Goal: Complete Application Form: Complete application form

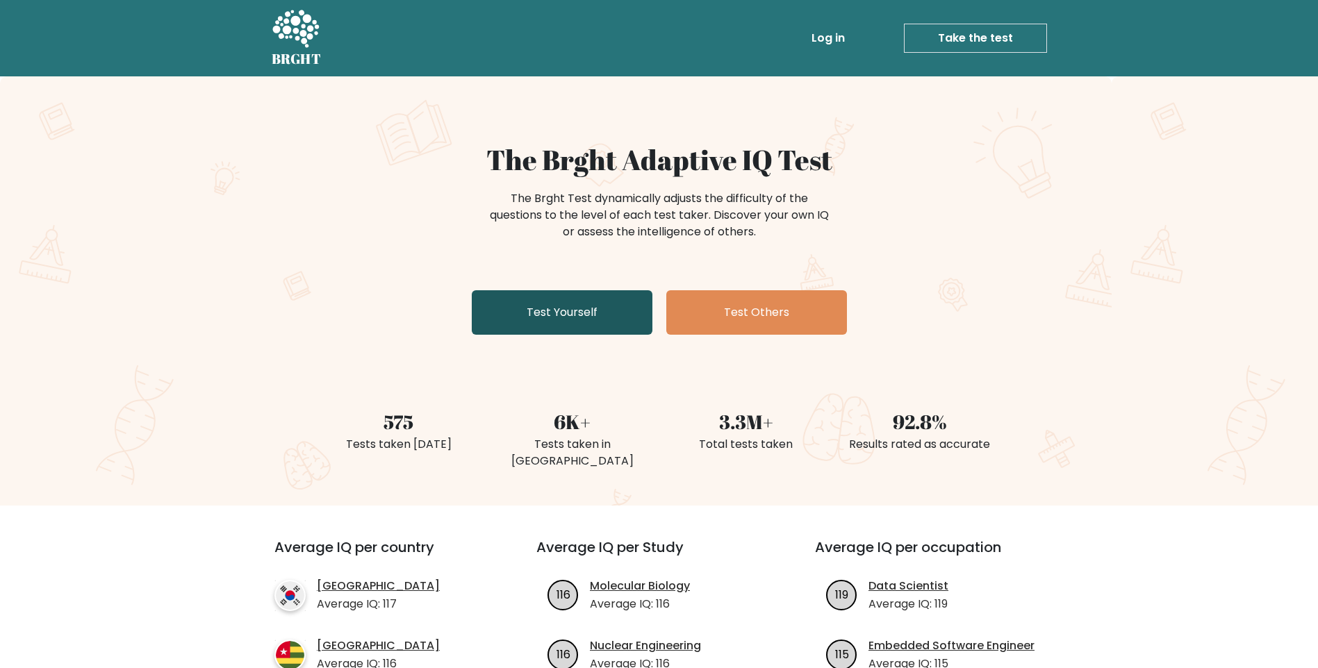
click at [561, 326] on link "Test Yourself" at bounding box center [562, 312] width 181 height 44
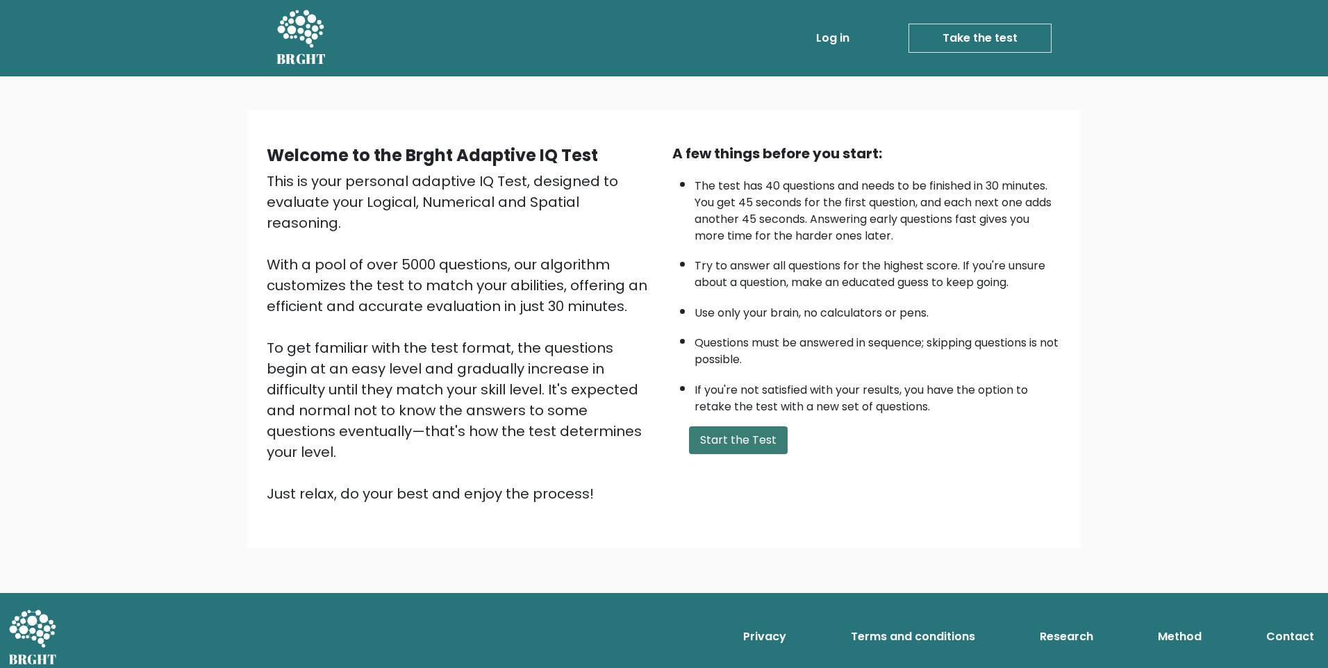
click at [732, 446] on button "Start the Test" at bounding box center [738, 441] width 99 height 28
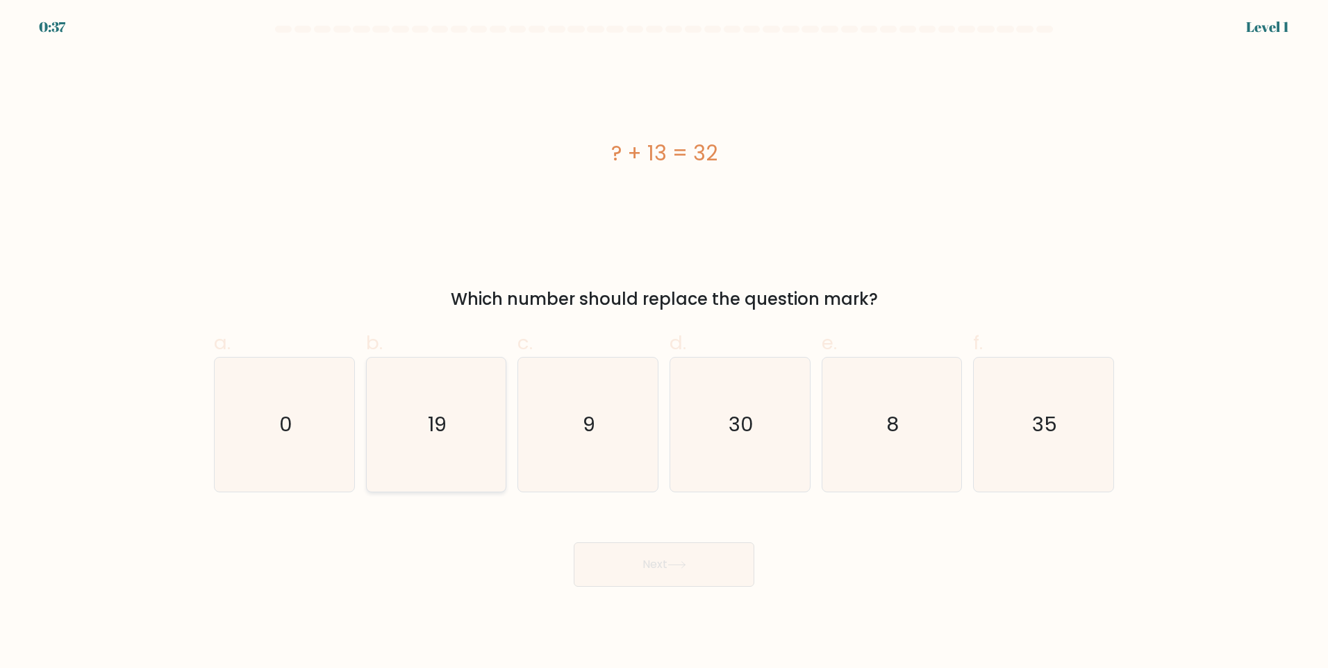
click at [466, 436] on icon "19" at bounding box center [436, 425] width 134 height 134
click at [664, 343] on input "b. 19" at bounding box center [664, 338] width 1 height 9
radio input "true"
click at [728, 569] on button "Next" at bounding box center [664, 565] width 181 height 44
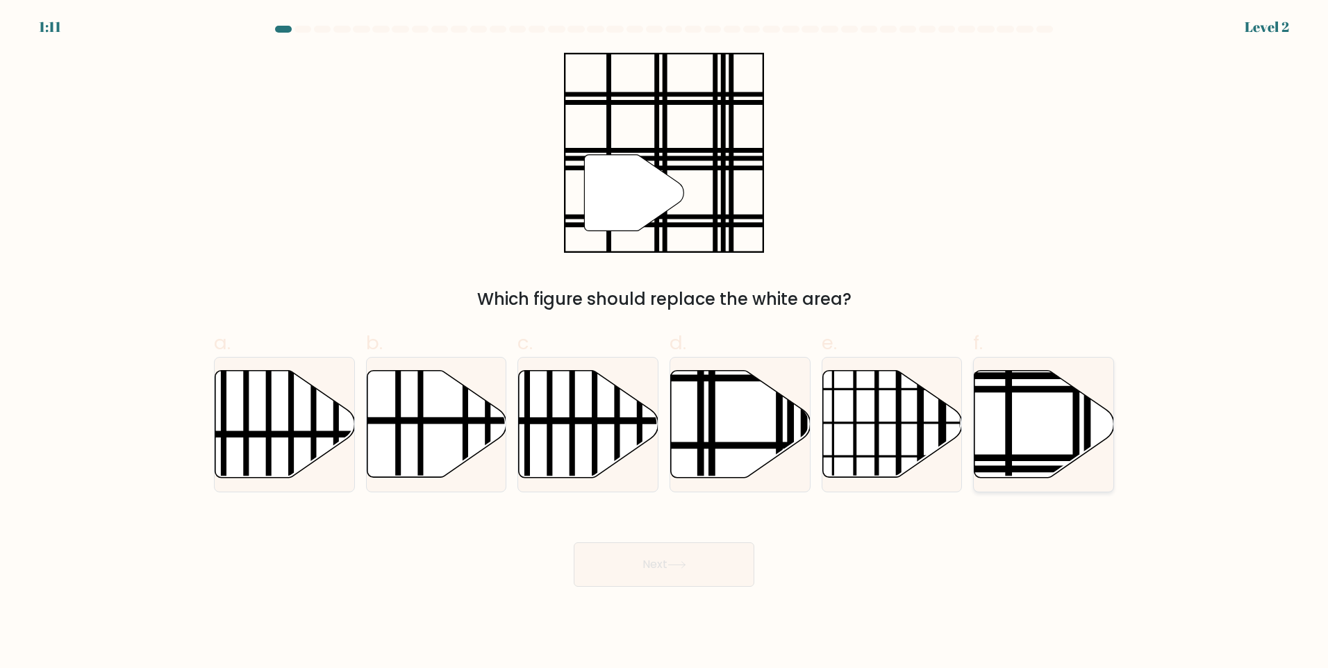
click at [1048, 438] on icon at bounding box center [1045, 424] width 140 height 107
click at [665, 343] on input "f." at bounding box center [664, 338] width 1 height 9
radio input "true"
click at [704, 557] on button "Next" at bounding box center [664, 565] width 181 height 44
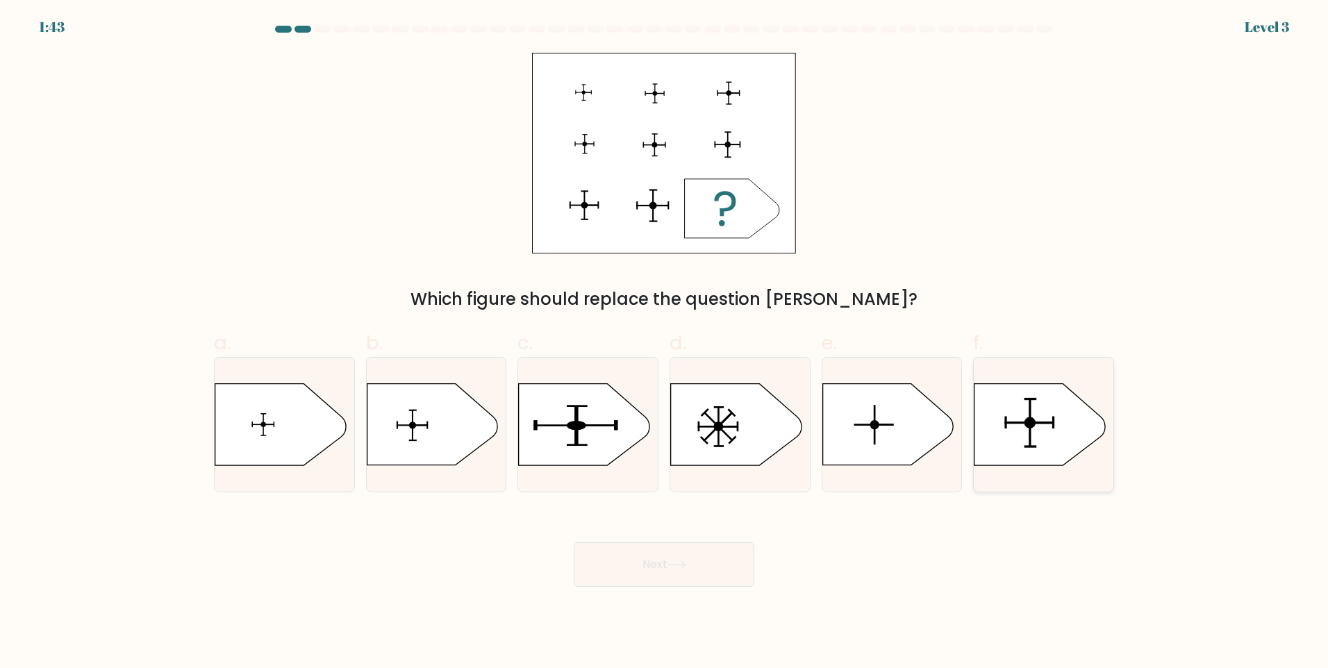
click at [1036, 416] on icon at bounding box center [1040, 424] width 131 height 81
click at [665, 343] on input "f." at bounding box center [664, 338] width 1 height 9
radio input "true"
click at [681, 574] on button "Next" at bounding box center [664, 565] width 181 height 44
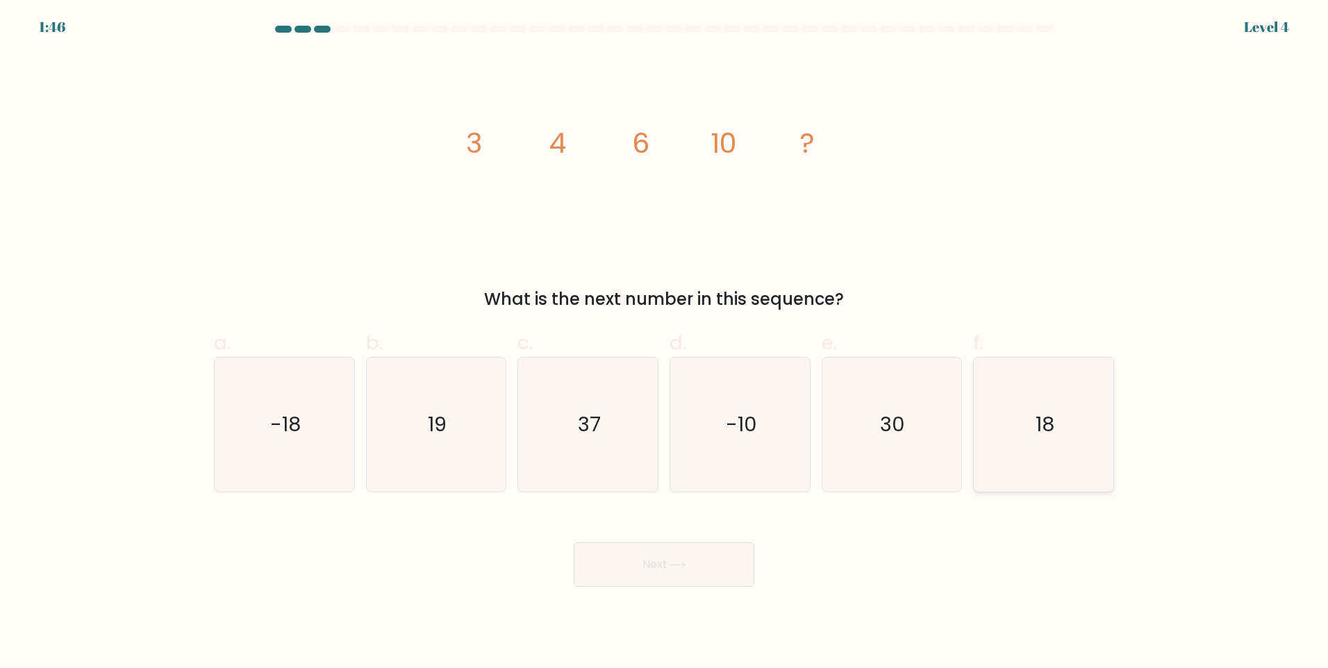
click at [1103, 427] on icon "18" at bounding box center [1044, 425] width 134 height 134
click at [665, 343] on input "f. 18" at bounding box center [664, 338] width 1 height 9
radio input "true"
click at [703, 572] on button "Next" at bounding box center [664, 565] width 181 height 44
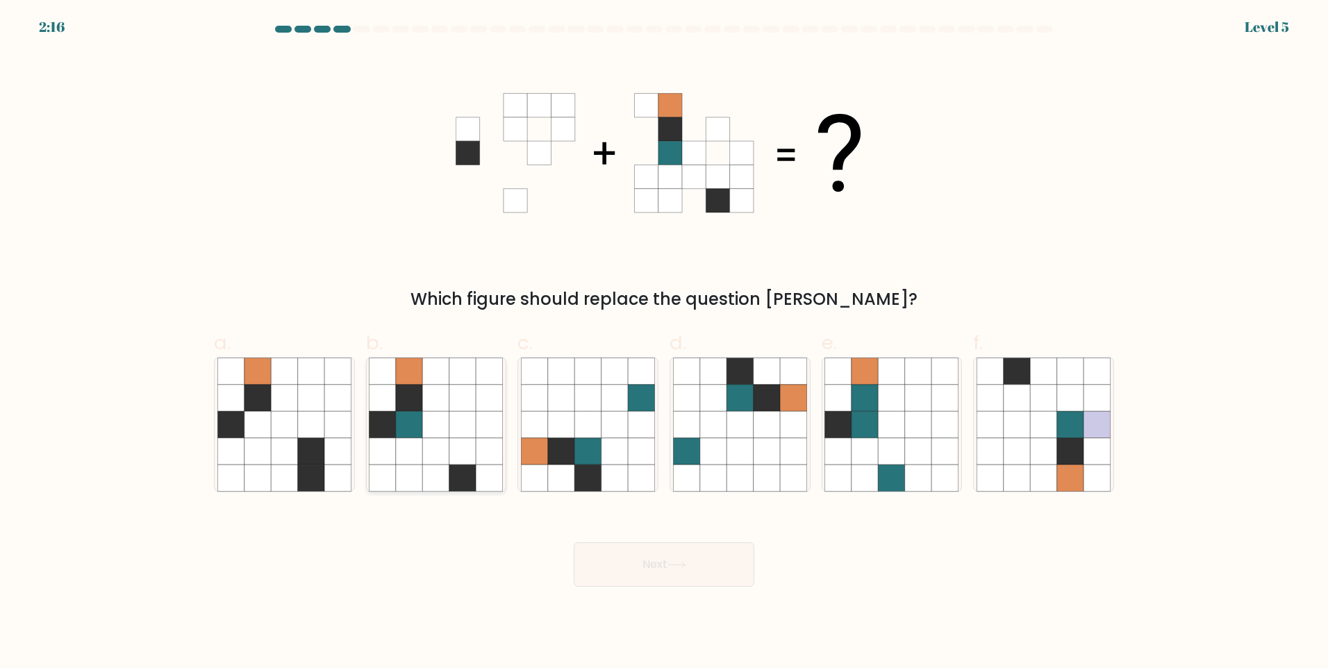
click at [431, 433] on icon at bounding box center [436, 424] width 26 height 26
click at [664, 343] on input "b." at bounding box center [664, 338] width 1 height 9
radio input "true"
click at [672, 546] on button "Next" at bounding box center [664, 565] width 181 height 44
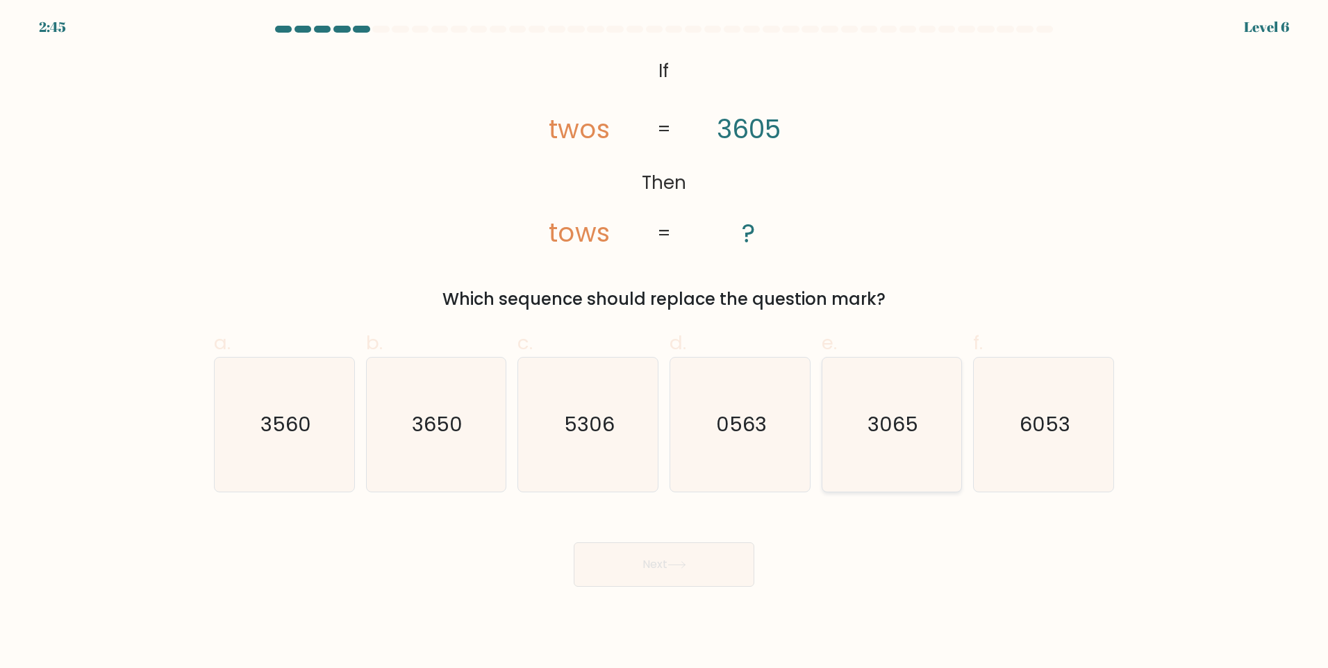
click at [899, 430] on text "3065" at bounding box center [893, 425] width 51 height 28
click at [665, 343] on input "e. 3065" at bounding box center [664, 338] width 1 height 9
radio input "true"
click at [663, 557] on button "Next" at bounding box center [664, 565] width 181 height 44
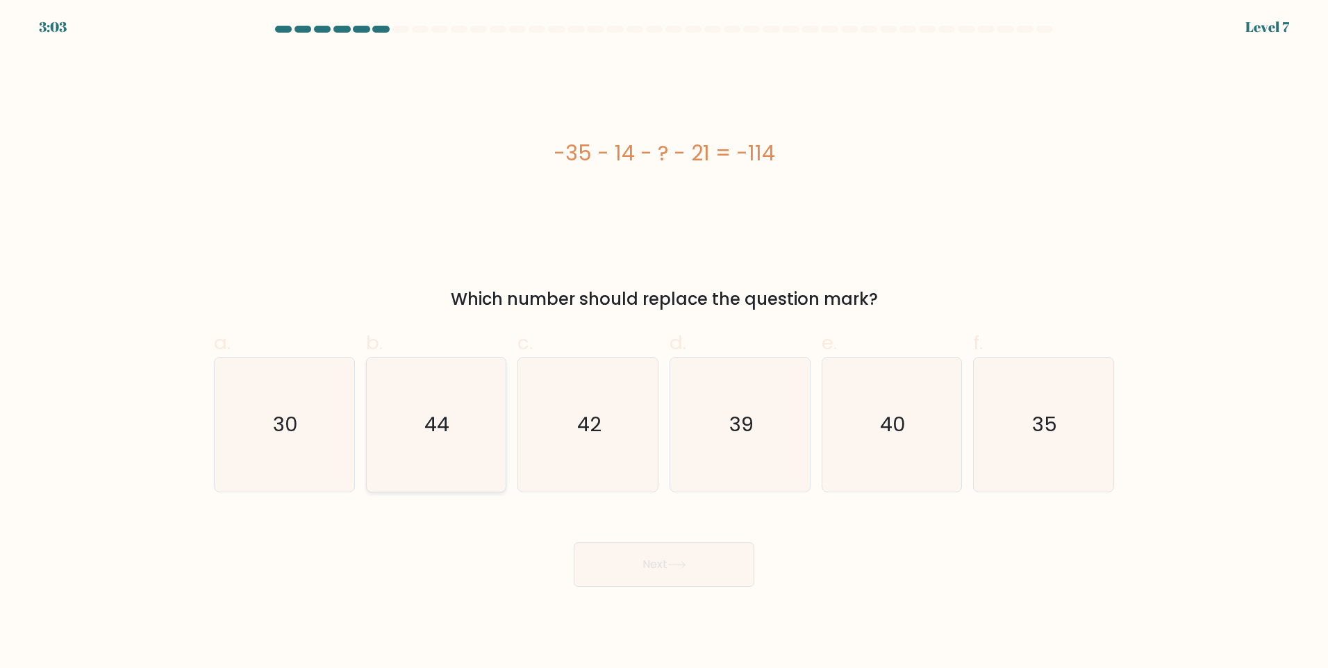
click at [461, 456] on icon "44" at bounding box center [436, 425] width 134 height 134
click at [664, 343] on input "b. 44" at bounding box center [664, 338] width 1 height 9
radio input "true"
click at [728, 574] on button "Next" at bounding box center [664, 565] width 181 height 44
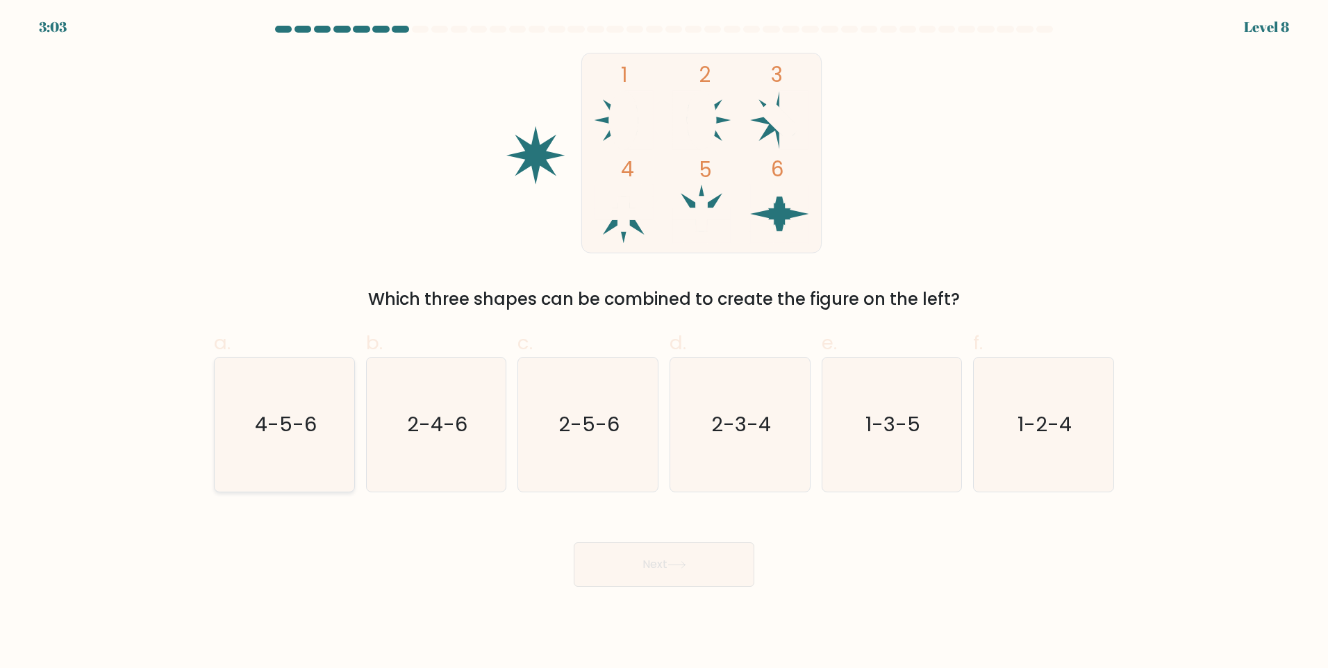
click at [281, 424] on text "4-5-6" at bounding box center [286, 425] width 62 height 28
click at [664, 343] on input "a. 4-5-6" at bounding box center [664, 338] width 1 height 9
radio input "true"
click at [707, 565] on button "Next" at bounding box center [664, 565] width 181 height 44
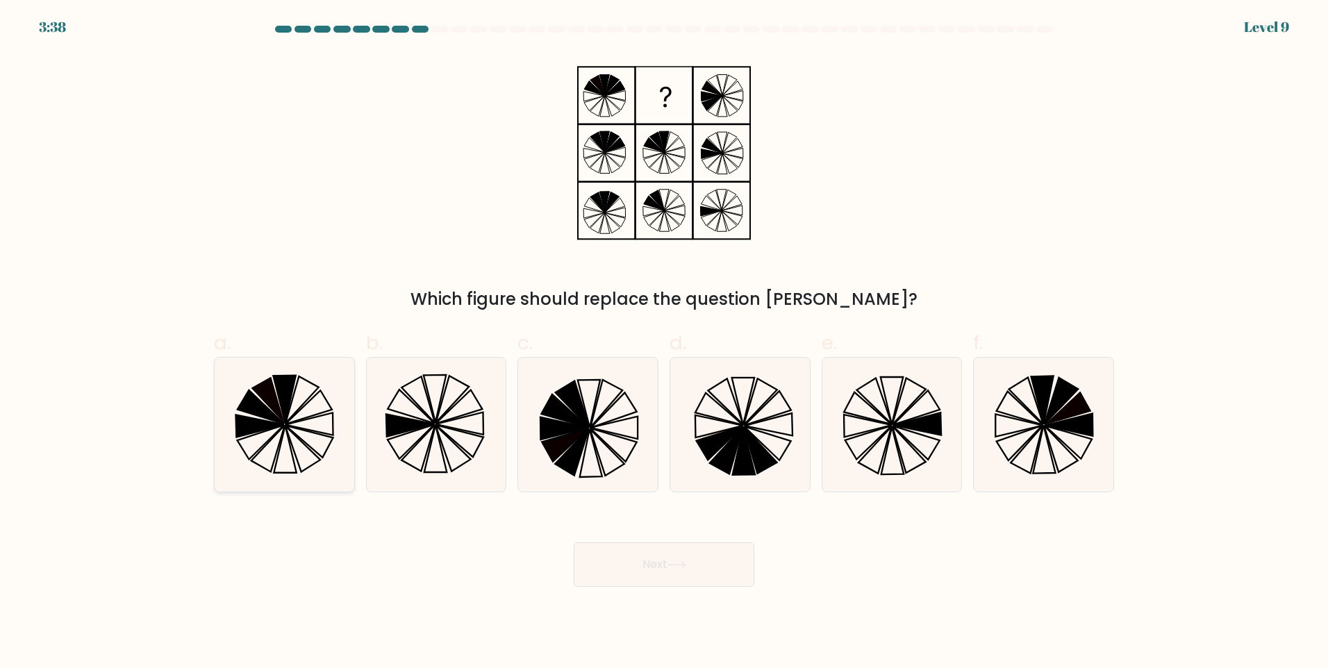
click at [297, 403] on icon at bounding box center [284, 425] width 134 height 134
click at [664, 343] on input "a." at bounding box center [664, 338] width 1 height 9
radio input "true"
click at [693, 580] on button "Next" at bounding box center [664, 565] width 181 height 44
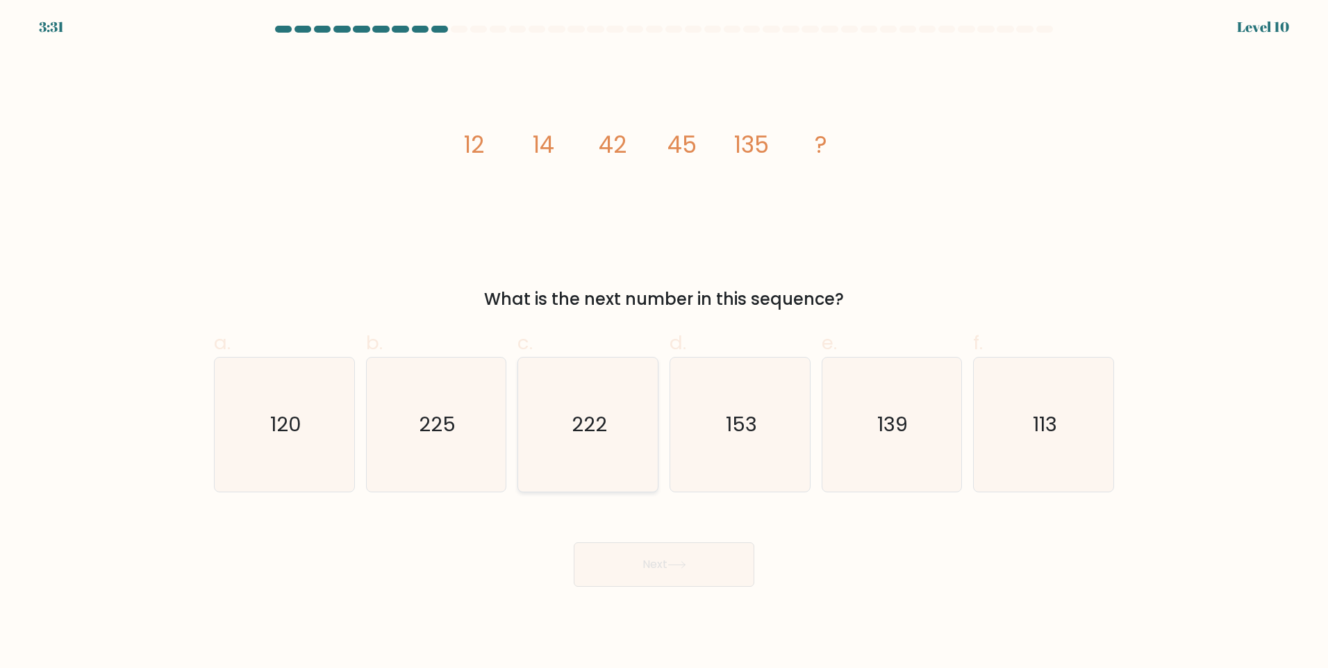
click at [580, 422] on text "222" at bounding box center [589, 425] width 35 height 28
click at [664, 343] on input "c. 222" at bounding box center [664, 338] width 1 height 9
radio input "true"
click at [663, 561] on button "Next" at bounding box center [664, 565] width 181 height 44
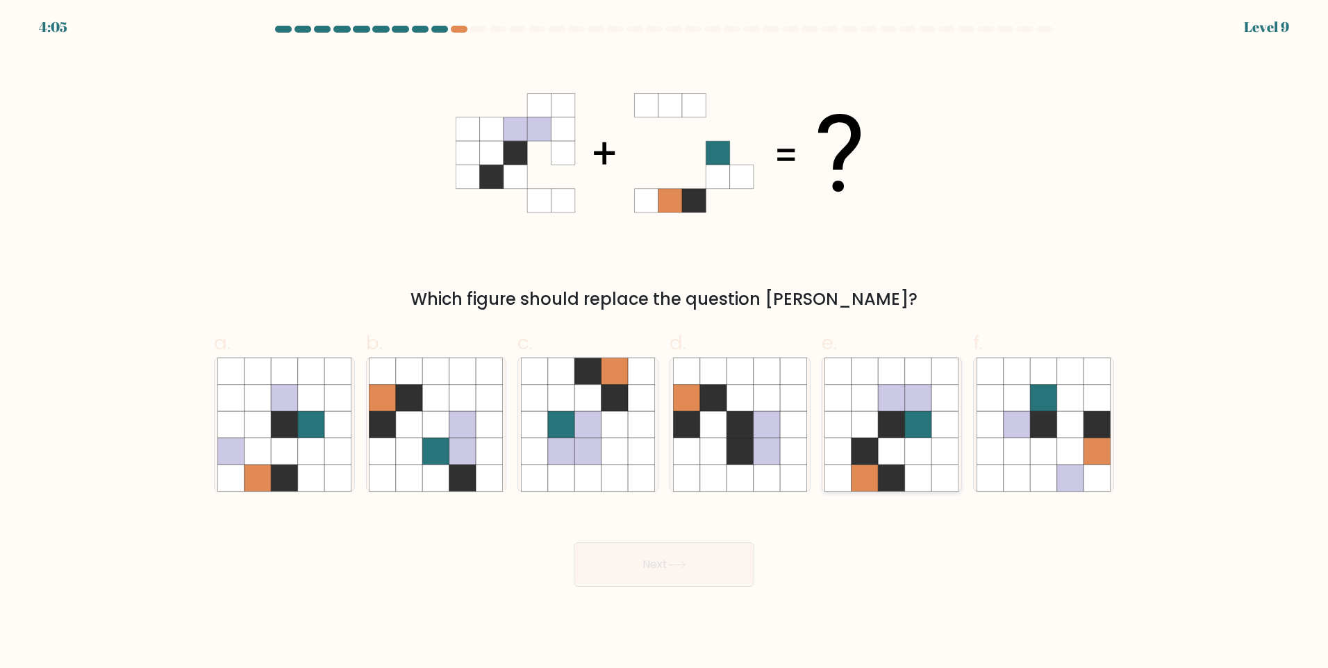
click at [861, 407] on icon at bounding box center [865, 398] width 26 height 26
click at [665, 343] on input "e." at bounding box center [664, 338] width 1 height 9
radio input "true"
click at [701, 568] on button "Next" at bounding box center [664, 565] width 181 height 44
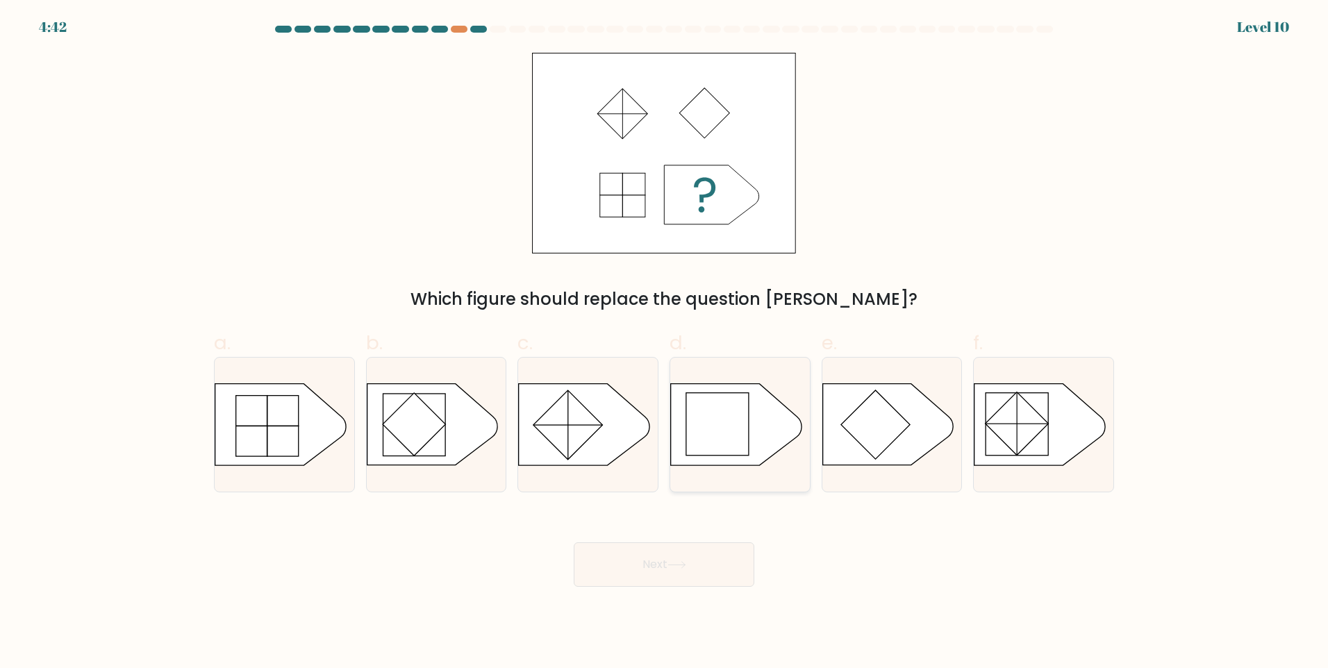
click at [713, 424] on rect at bounding box center [717, 424] width 63 height 63
click at [665, 343] on input "d." at bounding box center [664, 338] width 1 height 9
radio input "true"
click at [697, 576] on button "Next" at bounding box center [664, 565] width 181 height 44
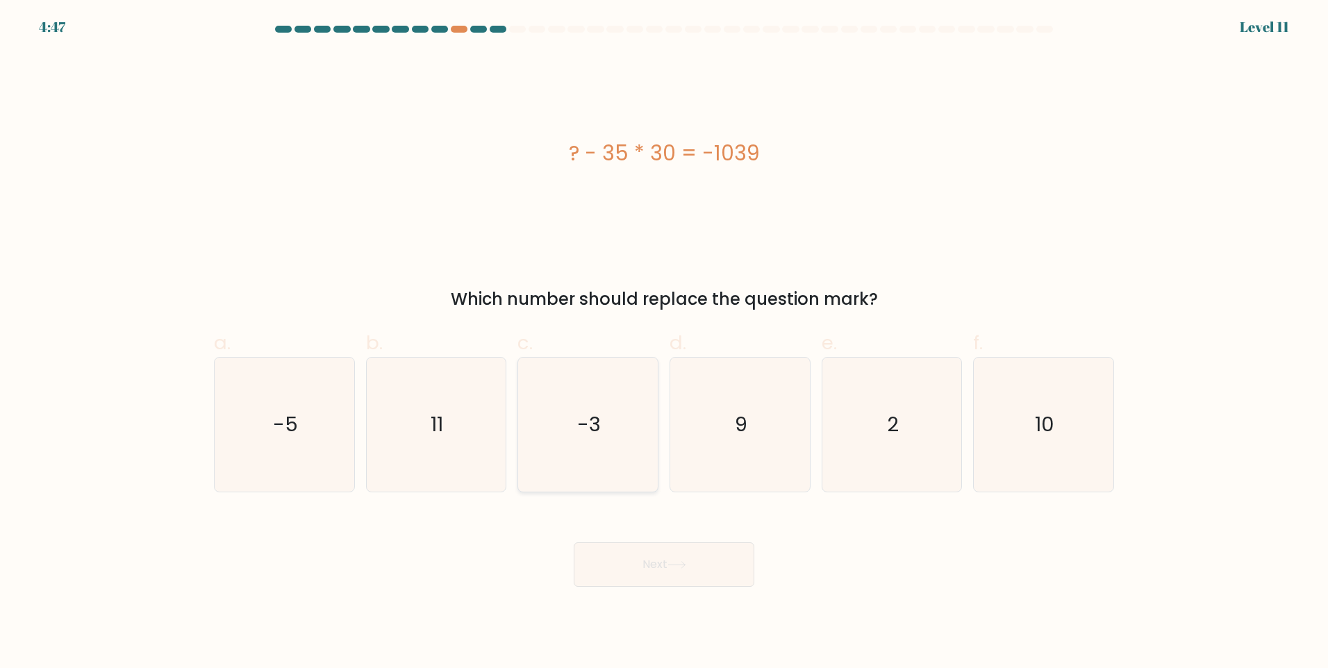
drag, startPoint x: 554, startPoint y: 457, endPoint x: 561, endPoint y: 488, distance: 32.2
click at [554, 463] on icon "-3" at bounding box center [588, 425] width 134 height 134
click at [664, 343] on input "c. -3" at bounding box center [664, 338] width 1 height 9
radio input "true"
click at [681, 579] on button "Next" at bounding box center [664, 565] width 181 height 44
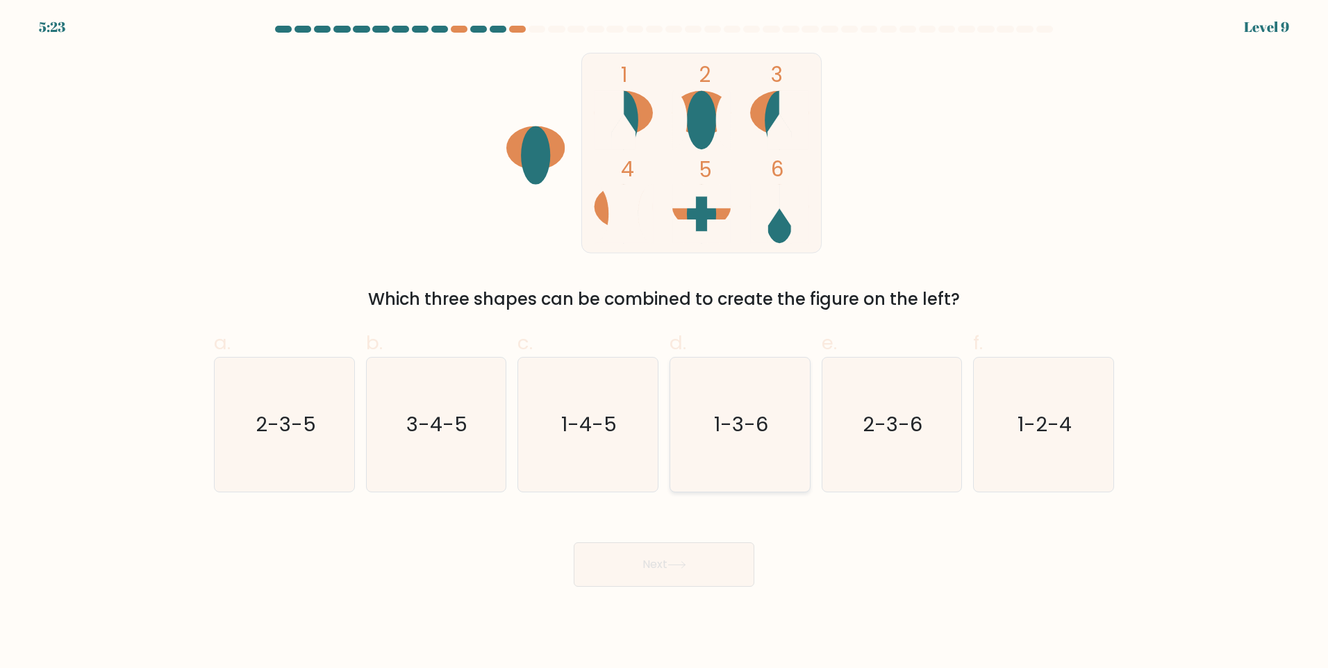
click at [691, 424] on icon "1-3-6" at bounding box center [740, 425] width 134 height 134
click at [665, 343] on input "d. 1-3-6" at bounding box center [664, 338] width 1 height 9
radio input "true"
click at [676, 565] on icon at bounding box center [677, 565] width 19 height 8
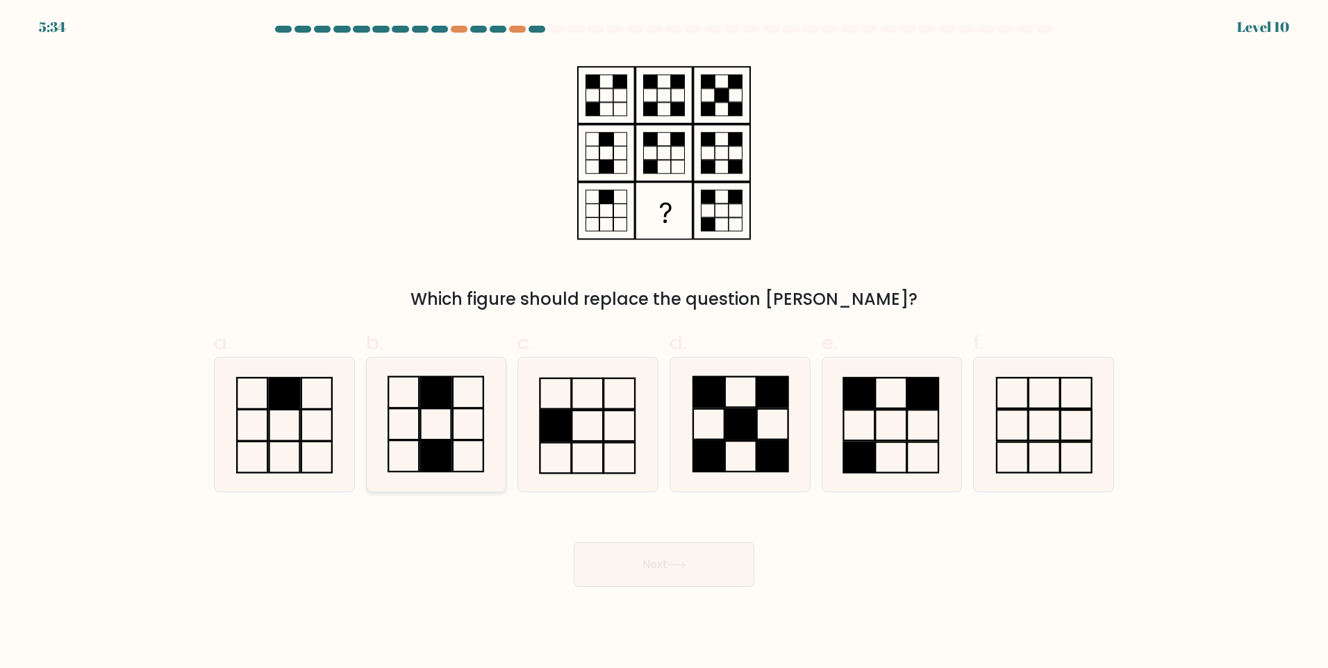
click at [453, 423] on rect at bounding box center [468, 423] width 31 height 31
click at [664, 343] on input "b." at bounding box center [664, 338] width 1 height 9
radio input "true"
click at [711, 555] on button "Next" at bounding box center [664, 565] width 181 height 44
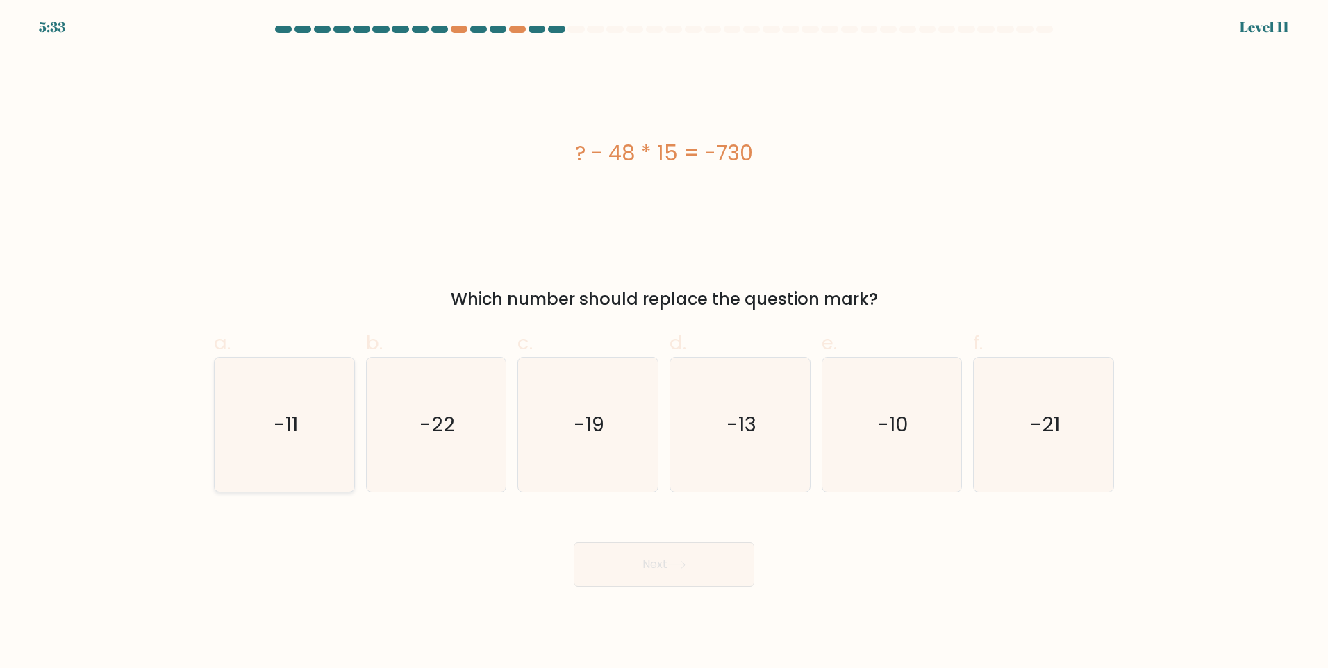
click at [313, 433] on icon "-11" at bounding box center [284, 425] width 134 height 134
click at [664, 343] on input "a. -11" at bounding box center [664, 338] width 1 height 9
radio input "true"
click at [647, 562] on button "Next" at bounding box center [664, 565] width 181 height 44
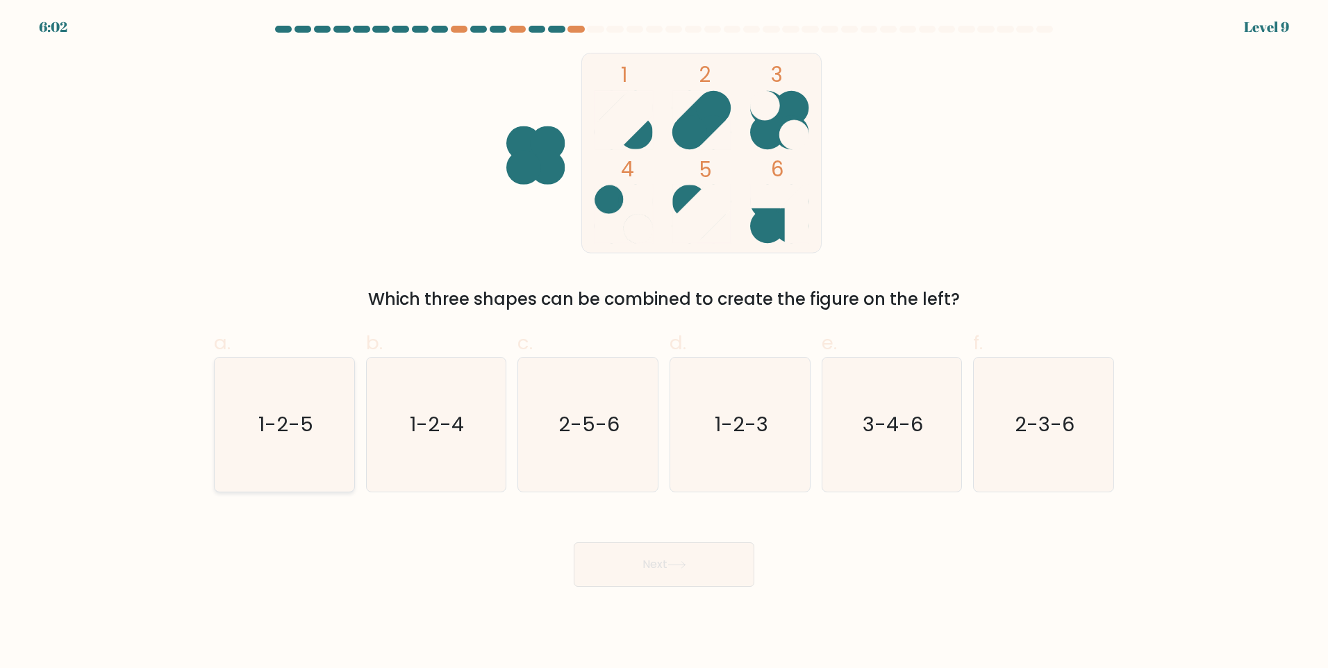
click at [322, 460] on icon "1-2-5" at bounding box center [284, 425] width 134 height 134
click at [664, 343] on input "a. 1-2-5" at bounding box center [664, 338] width 1 height 9
radio input "true"
click at [671, 586] on body "6:02 Level 9" at bounding box center [664, 334] width 1328 height 668
click at [672, 579] on button "Next" at bounding box center [664, 565] width 181 height 44
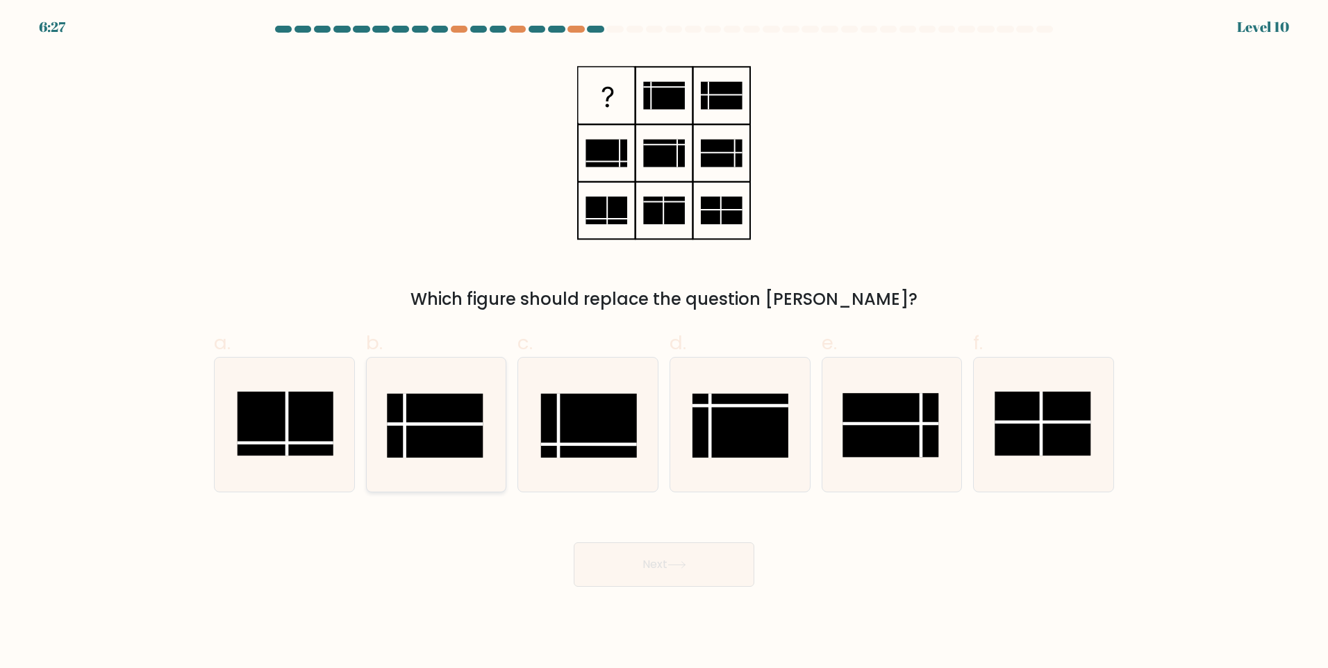
click at [425, 424] on line at bounding box center [436, 424] width 96 height 0
click at [664, 343] on input "b." at bounding box center [664, 338] width 1 height 9
radio input "true"
click at [701, 567] on button "Next" at bounding box center [664, 565] width 181 height 44
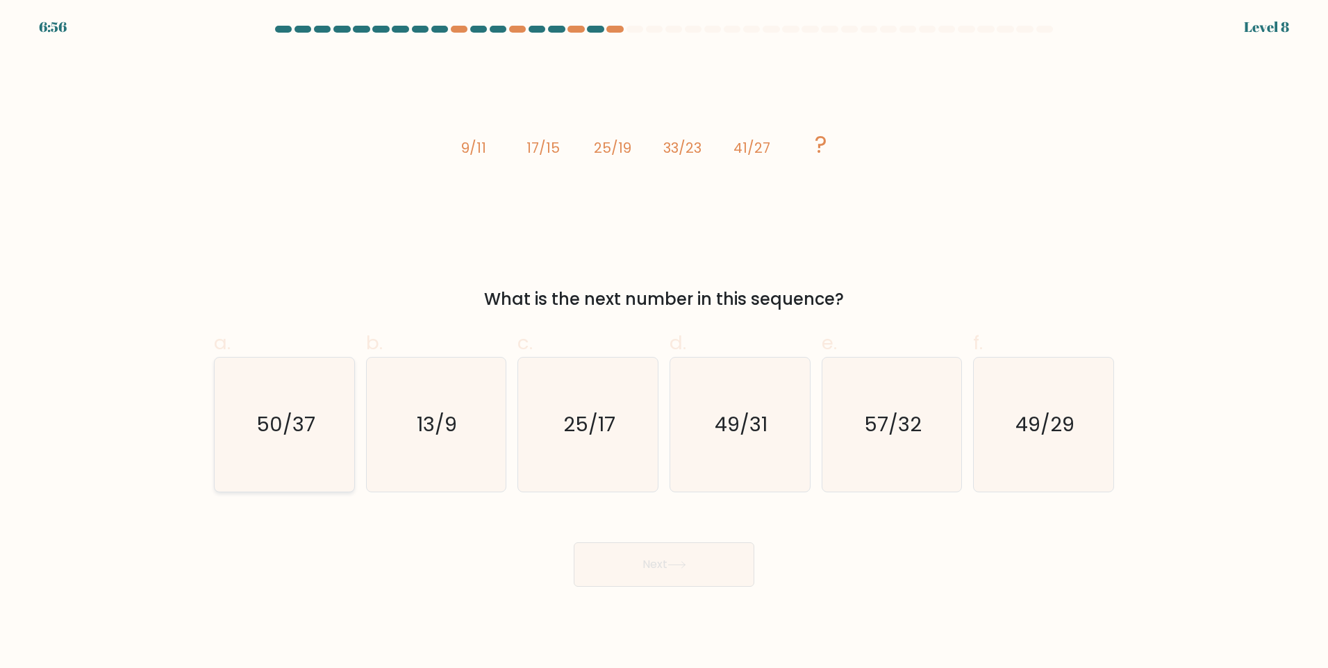
click at [248, 440] on icon "50/37" at bounding box center [284, 425] width 134 height 134
click at [664, 343] on input "a. 50/37" at bounding box center [664, 338] width 1 height 9
radio input "true"
click at [661, 571] on button "Next" at bounding box center [664, 565] width 181 height 44
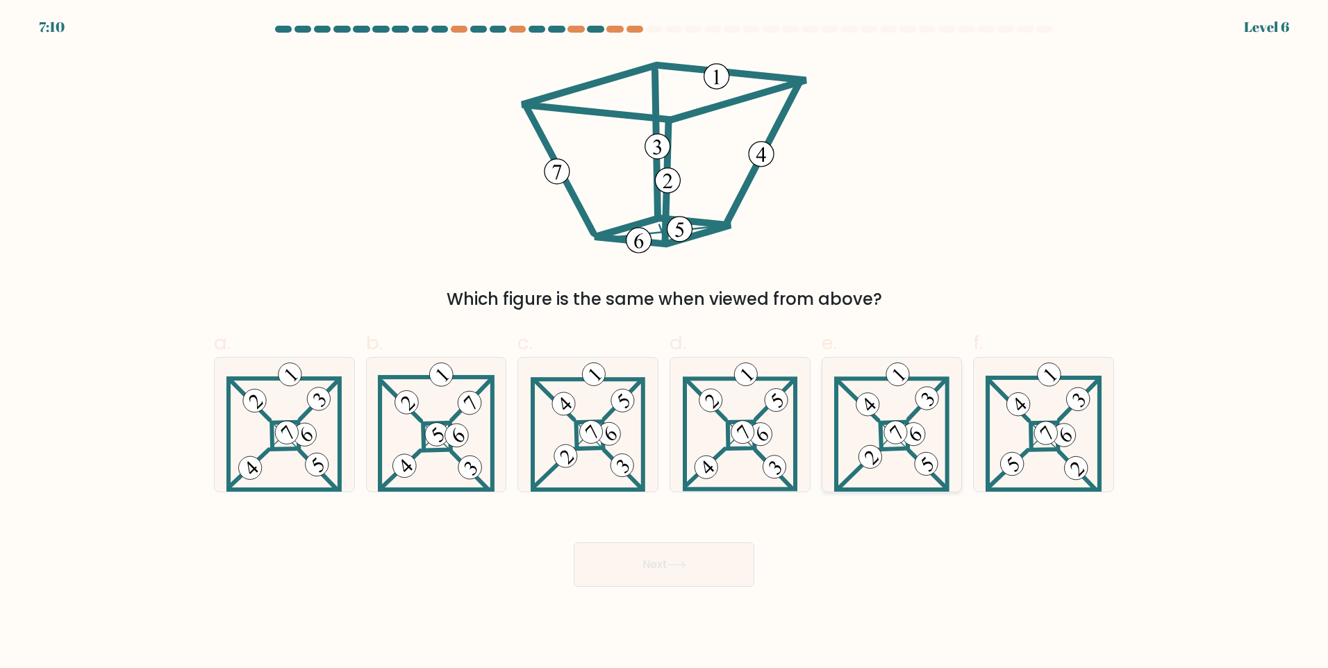
click at [901, 414] on icon at bounding box center [891, 425] width 115 height 134
click at [665, 343] on input "e." at bounding box center [664, 338] width 1 height 9
radio input "true"
click at [686, 582] on button "Next" at bounding box center [664, 565] width 181 height 44
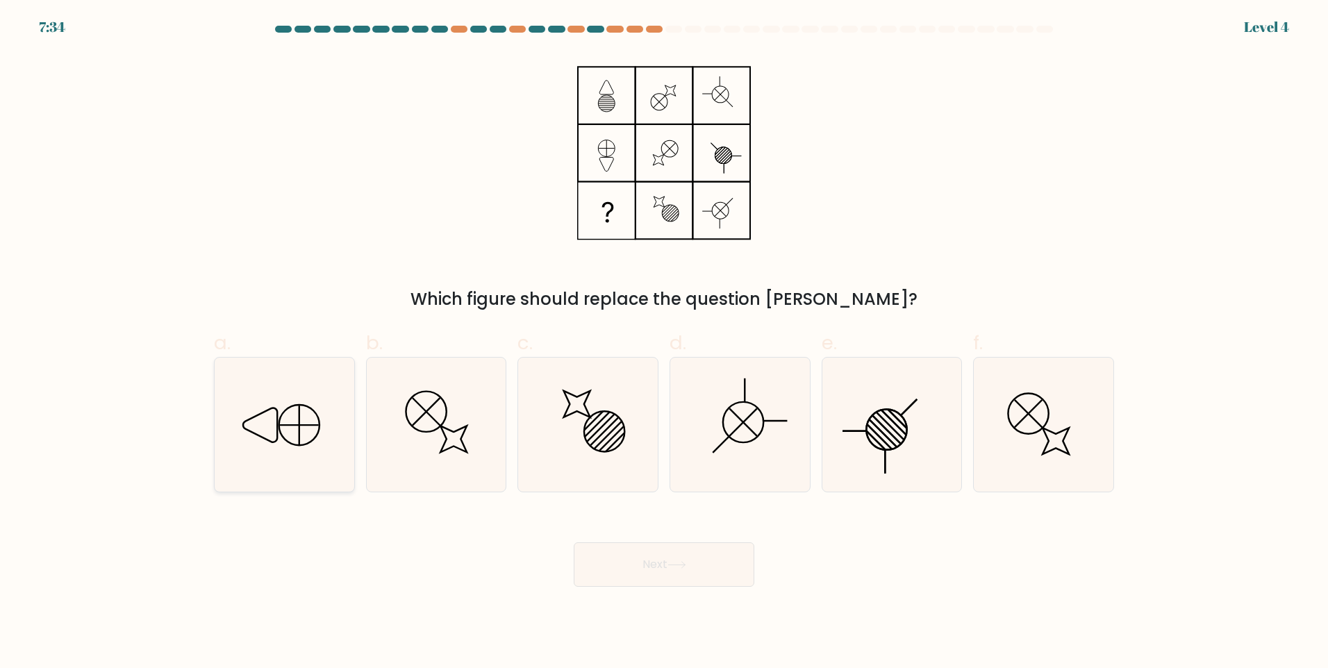
click at [300, 427] on icon at bounding box center [284, 425] width 134 height 134
click at [664, 343] on input "a." at bounding box center [664, 338] width 1 height 9
radio input "true"
click at [675, 566] on icon at bounding box center [677, 565] width 19 height 8
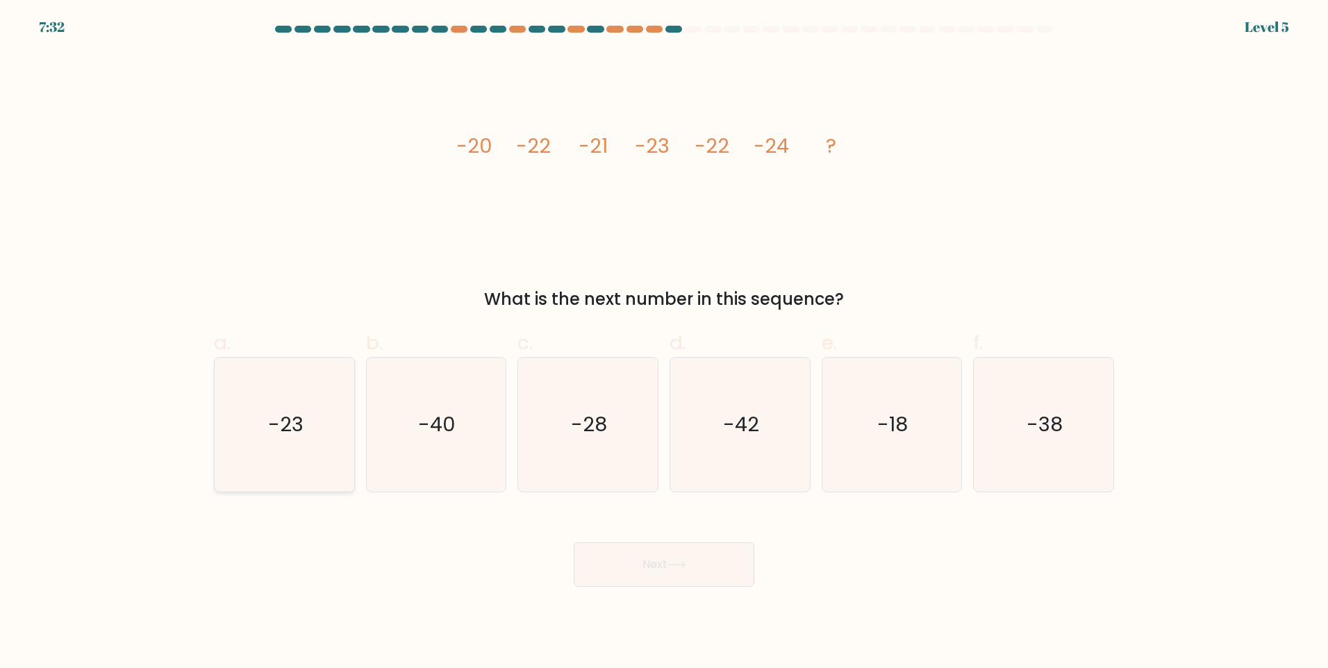
click at [284, 418] on text "-23" at bounding box center [285, 425] width 35 height 28
click at [664, 343] on input "a. -23" at bounding box center [664, 338] width 1 height 9
radio input "true"
click at [725, 563] on button "Next" at bounding box center [664, 565] width 181 height 44
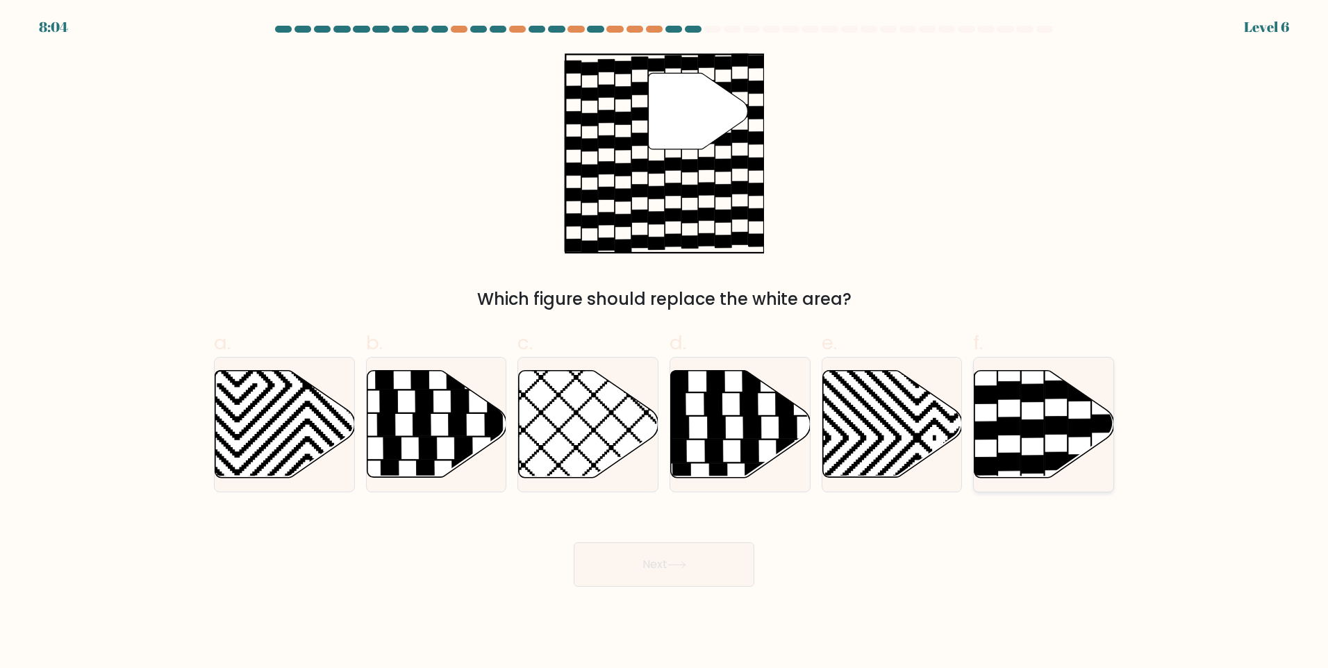
click at [998, 431] on icon at bounding box center [998, 480] width 0 height 269
click at [665, 343] on input "f." at bounding box center [664, 338] width 1 height 9
radio input "true"
click at [665, 557] on button "Next" at bounding box center [664, 565] width 181 height 44
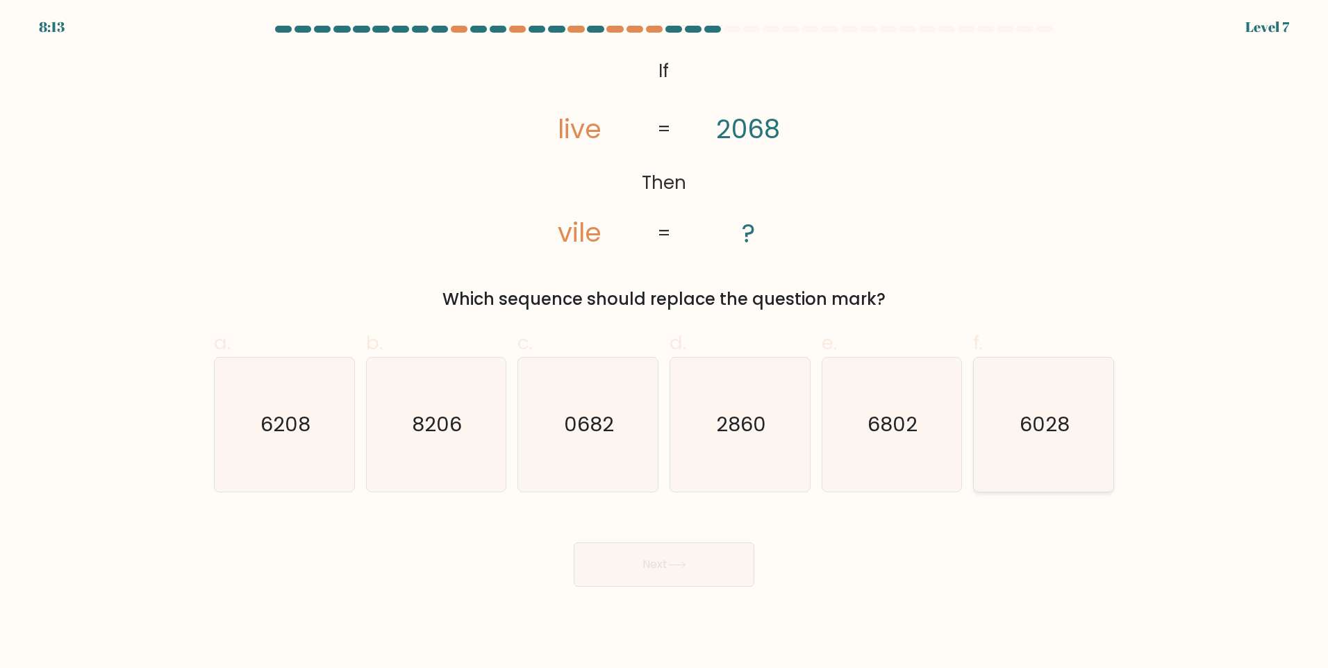
click at [1020, 458] on icon "6028" at bounding box center [1044, 425] width 134 height 134
click at [665, 343] on input "f. 6028" at bounding box center [664, 338] width 1 height 9
radio input "true"
click at [718, 574] on button "Next" at bounding box center [664, 565] width 181 height 44
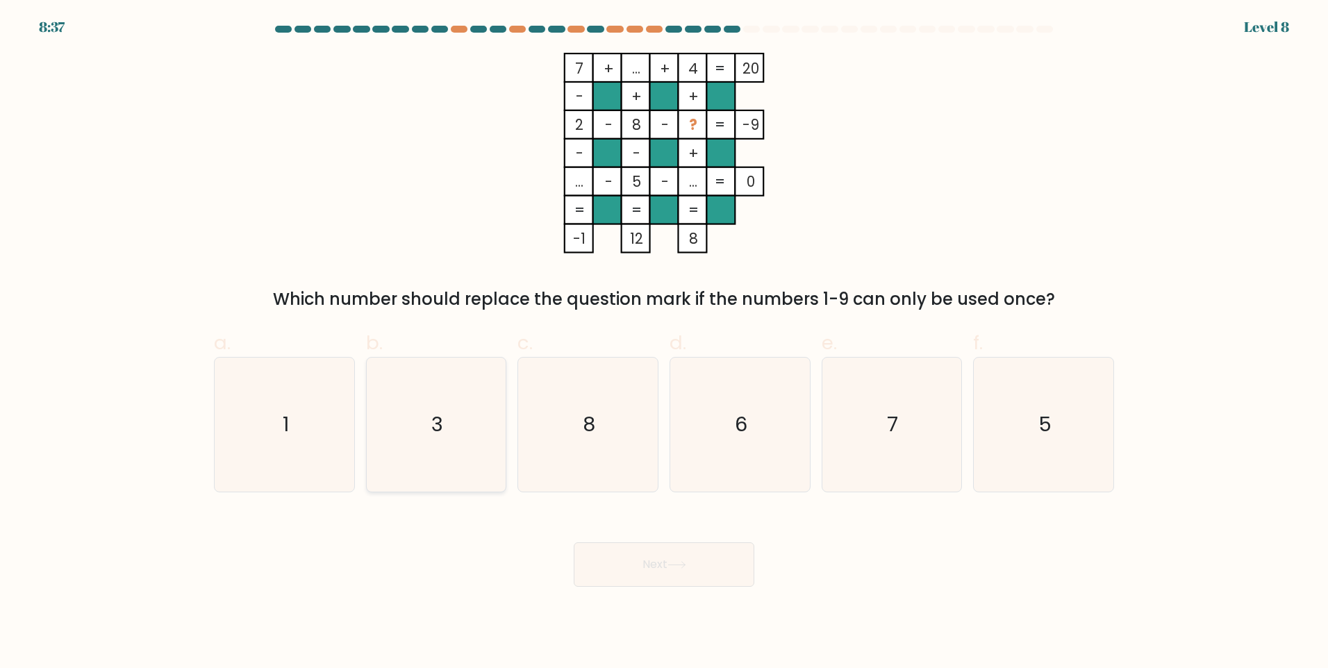
click at [472, 418] on icon "3" at bounding box center [436, 425] width 134 height 134
click at [664, 343] on input "b. 3" at bounding box center [664, 338] width 1 height 9
radio input "true"
drag, startPoint x: 663, startPoint y: 564, endPoint x: 679, endPoint y: 571, distance: 16.8
click at [664, 566] on button "Next" at bounding box center [664, 565] width 181 height 44
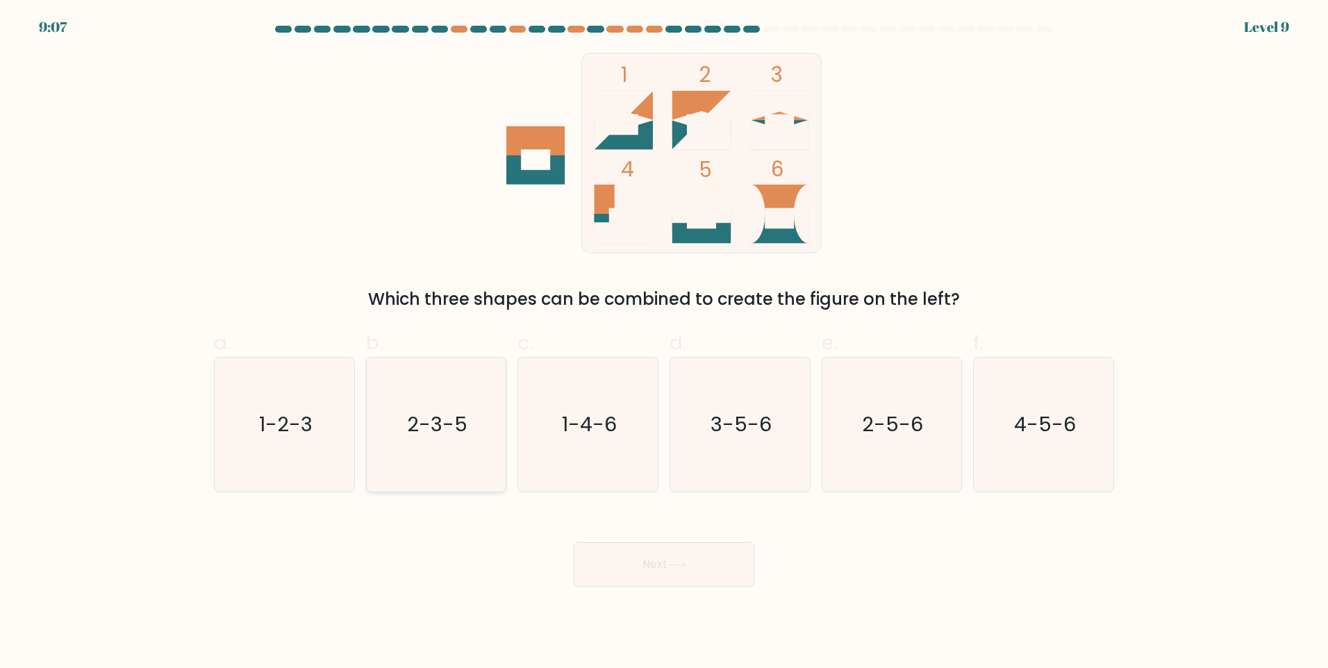
click at [376, 411] on icon "2-3-5" at bounding box center [436, 425] width 134 height 134
click at [664, 343] on input "b. 2-3-5" at bounding box center [664, 338] width 1 height 9
radio input "true"
click at [347, 418] on icon "1-2-3" at bounding box center [284, 425] width 134 height 134
click at [664, 343] on input "a. 1-2-3" at bounding box center [664, 338] width 1 height 9
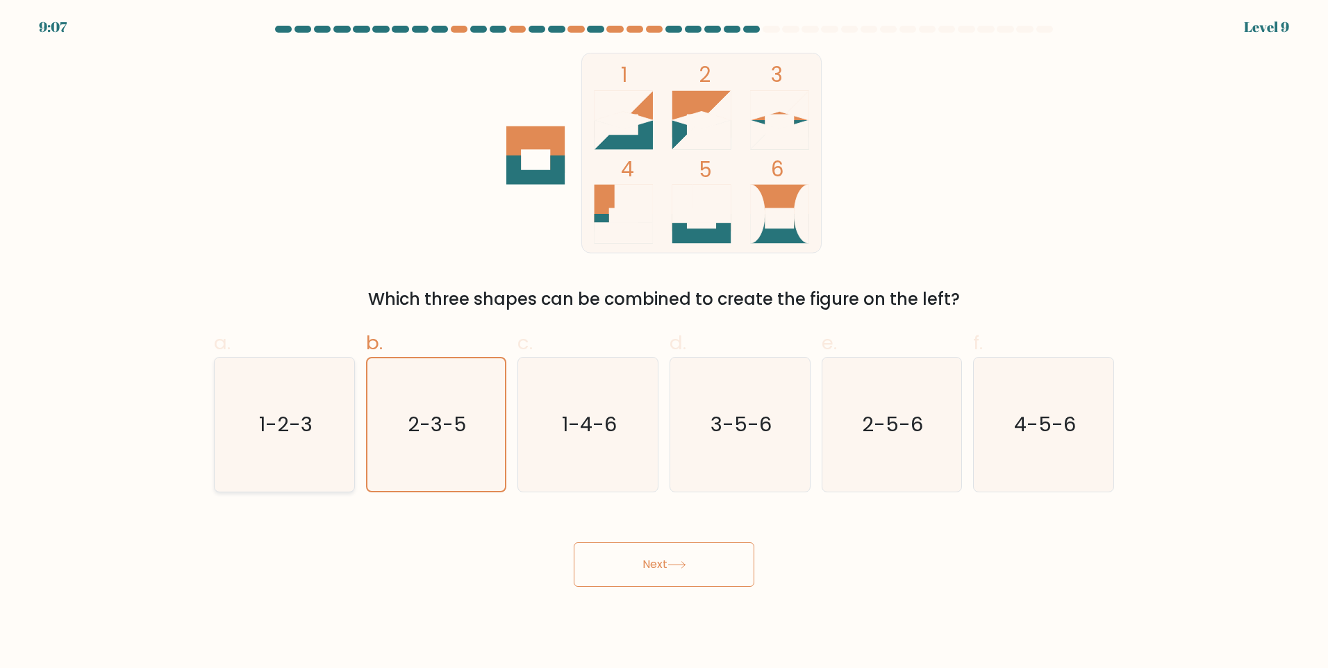
radio input "true"
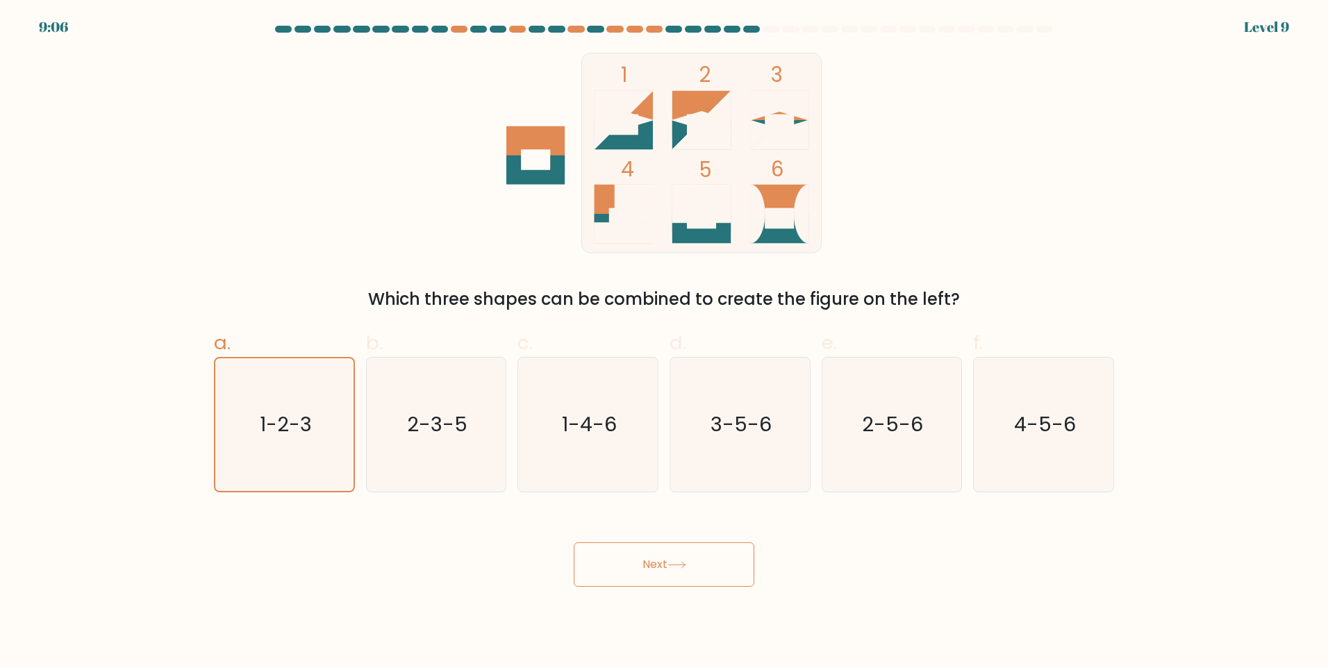
click at [700, 574] on button "Next" at bounding box center [664, 565] width 181 height 44
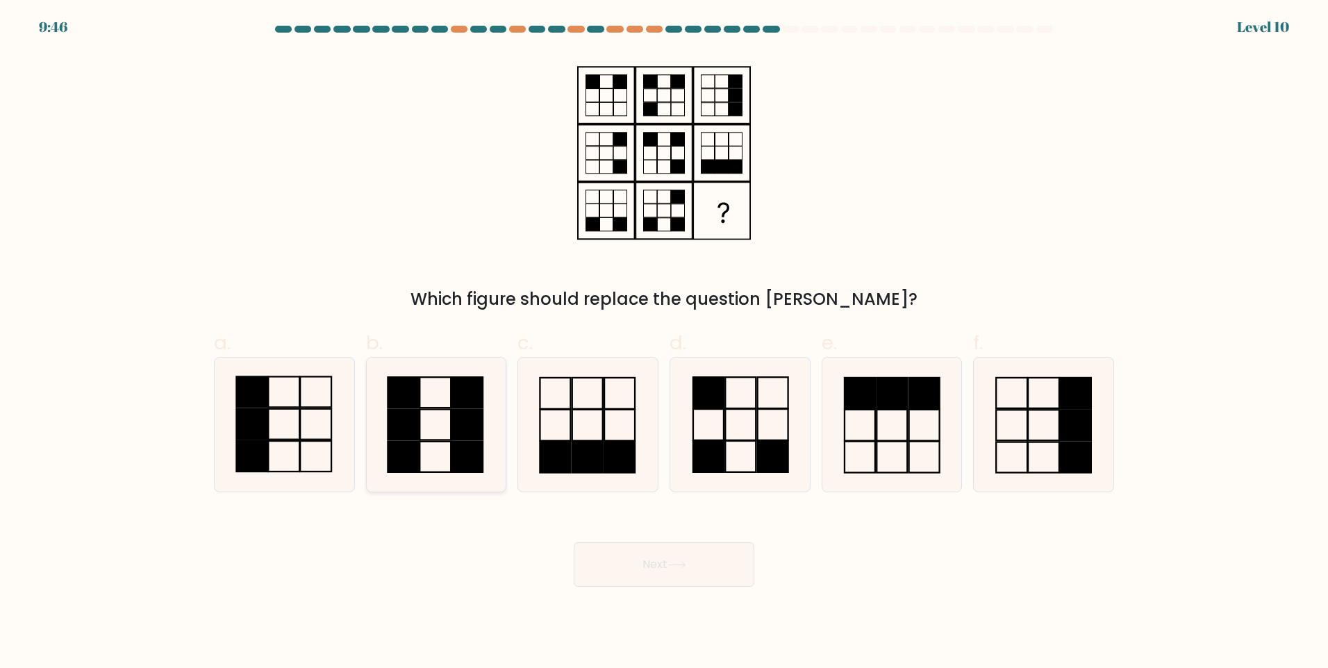
click at [370, 431] on icon at bounding box center [436, 425] width 134 height 134
click at [664, 343] on input "b." at bounding box center [664, 338] width 1 height 9
radio input "true"
click at [286, 405] on icon at bounding box center [284, 425] width 134 height 134
click at [664, 343] on input "a." at bounding box center [664, 338] width 1 height 9
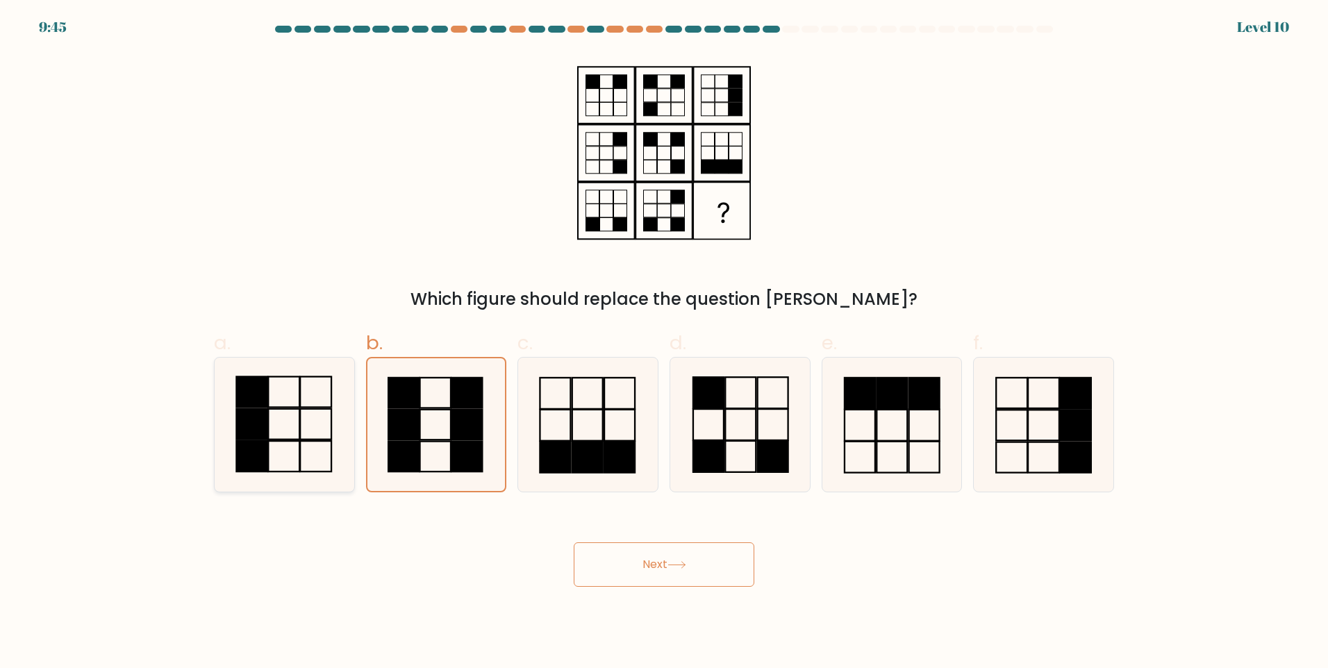
radio input "true"
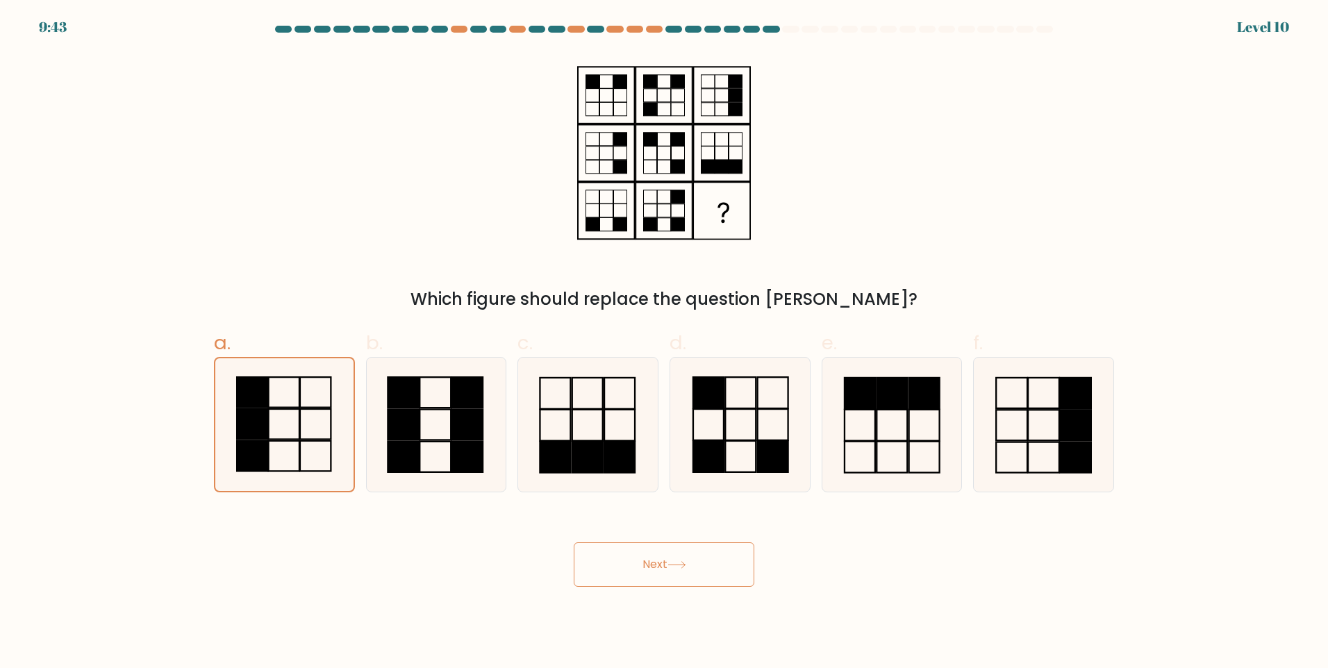
click at [725, 581] on button "Next" at bounding box center [664, 565] width 181 height 44
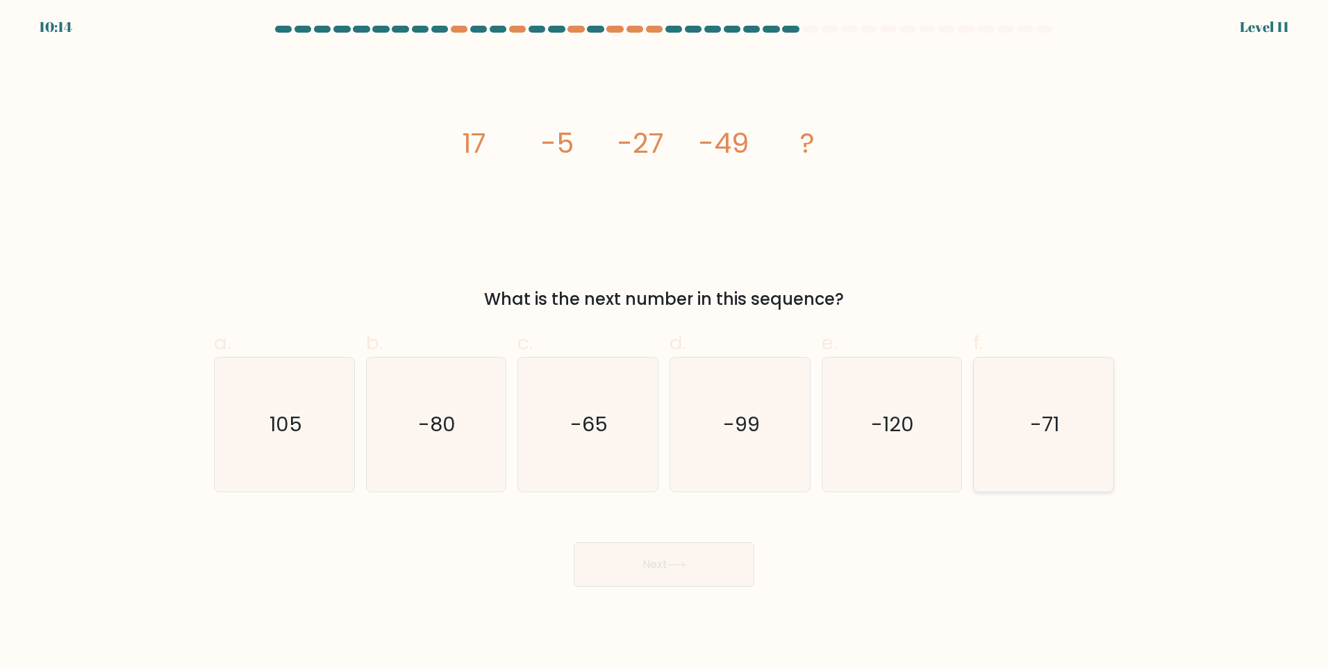
click at [1089, 447] on icon "-71" at bounding box center [1044, 425] width 134 height 134
click at [665, 343] on input "f. -71" at bounding box center [664, 338] width 1 height 9
radio input "true"
click at [684, 571] on button "Next" at bounding box center [664, 565] width 181 height 44
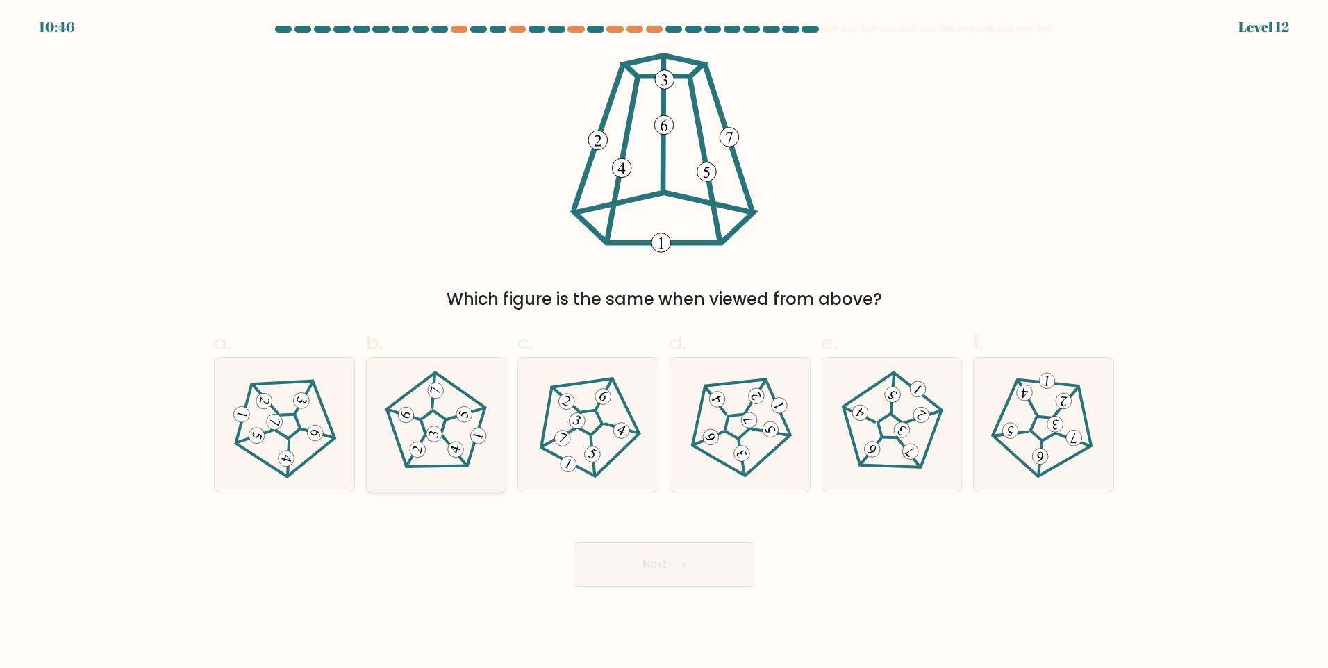
click at [454, 452] on 782 at bounding box center [455, 449] width 19 height 19
click at [664, 343] on input "b." at bounding box center [664, 338] width 1 height 9
radio input "true"
click at [725, 565] on button "Next" at bounding box center [664, 565] width 181 height 44
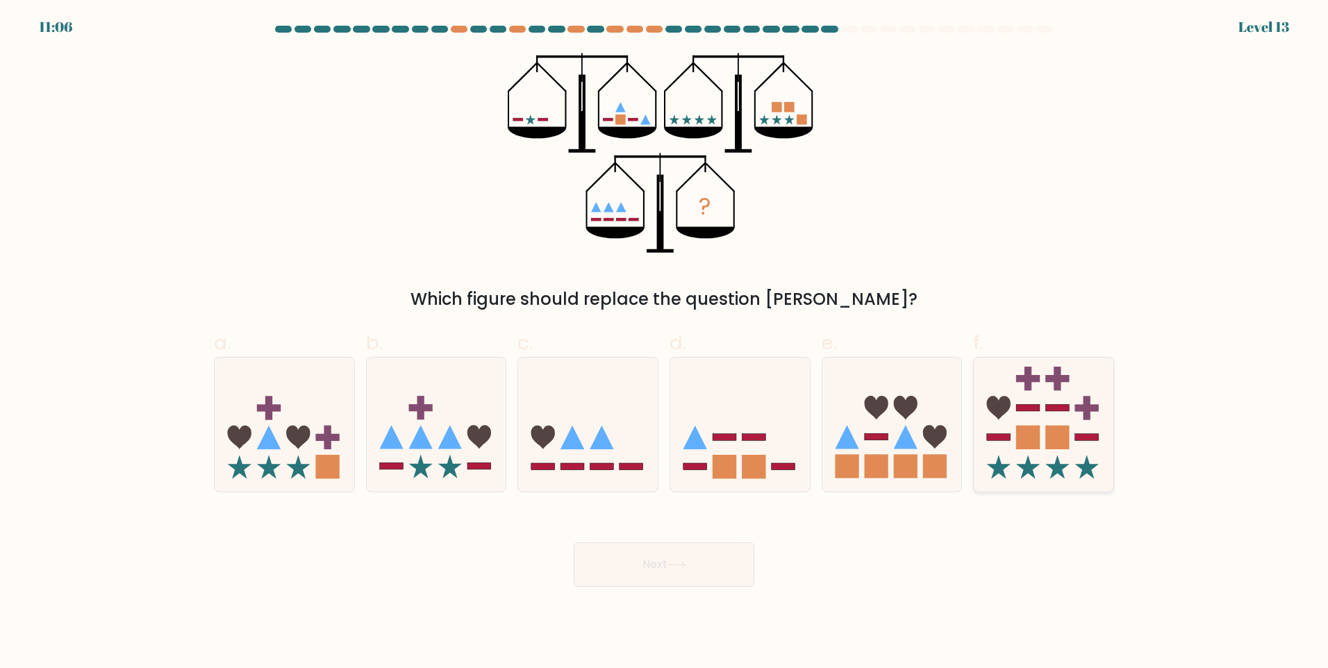
click at [1077, 448] on icon at bounding box center [1044, 424] width 140 height 115
click at [665, 343] on input "f." at bounding box center [664, 338] width 1 height 9
radio input "true"
click at [670, 585] on button "Next" at bounding box center [664, 565] width 181 height 44
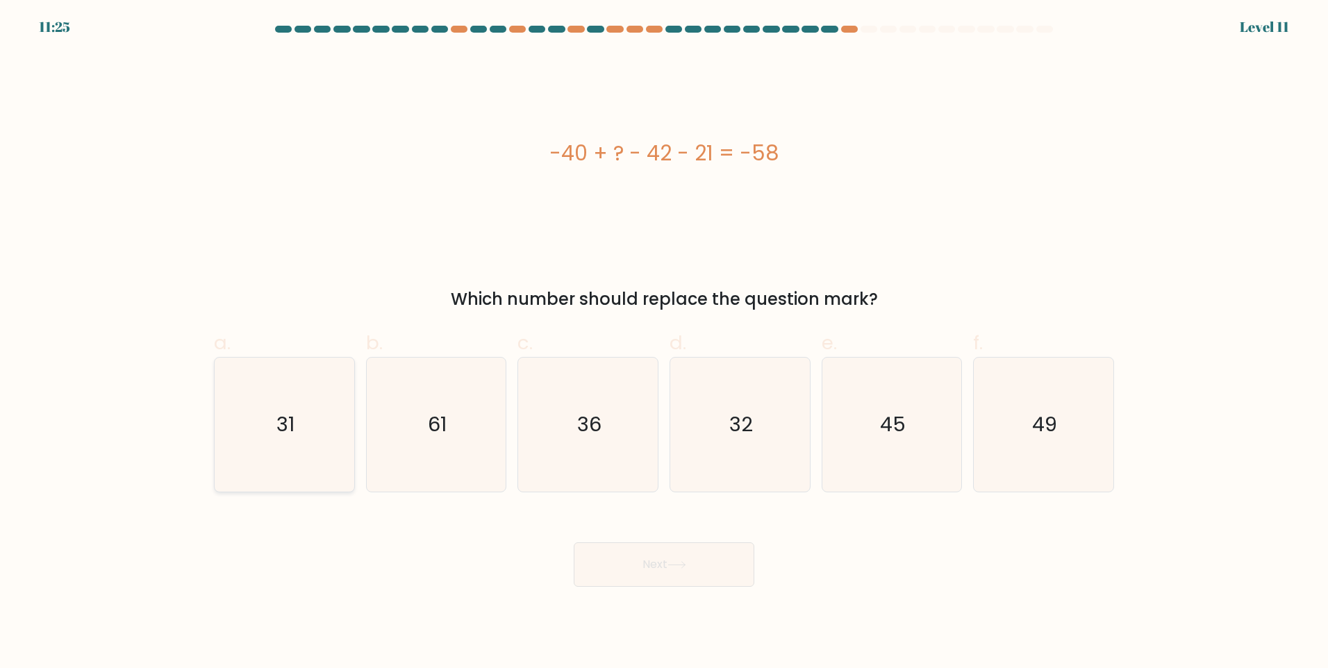
click at [234, 444] on icon "31" at bounding box center [284, 425] width 134 height 134
click at [664, 343] on input "a. 31" at bounding box center [664, 338] width 1 height 9
radio input "true"
click at [713, 579] on button "Next" at bounding box center [664, 565] width 181 height 44
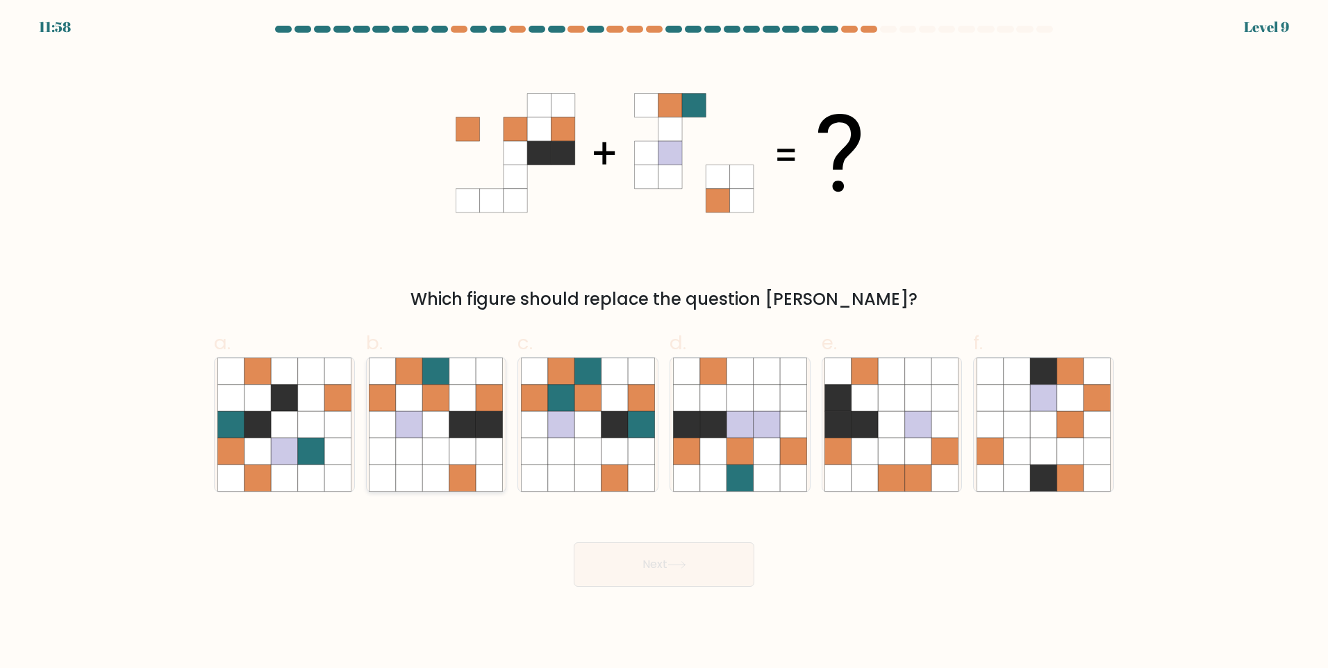
drag, startPoint x: 480, startPoint y: 449, endPoint x: 572, endPoint y: 503, distance: 107.1
click at [479, 449] on icon at bounding box center [490, 451] width 26 height 26
click at [664, 343] on input "b." at bounding box center [664, 338] width 1 height 9
radio input "true"
click at [697, 543] on button "Next" at bounding box center [664, 565] width 181 height 44
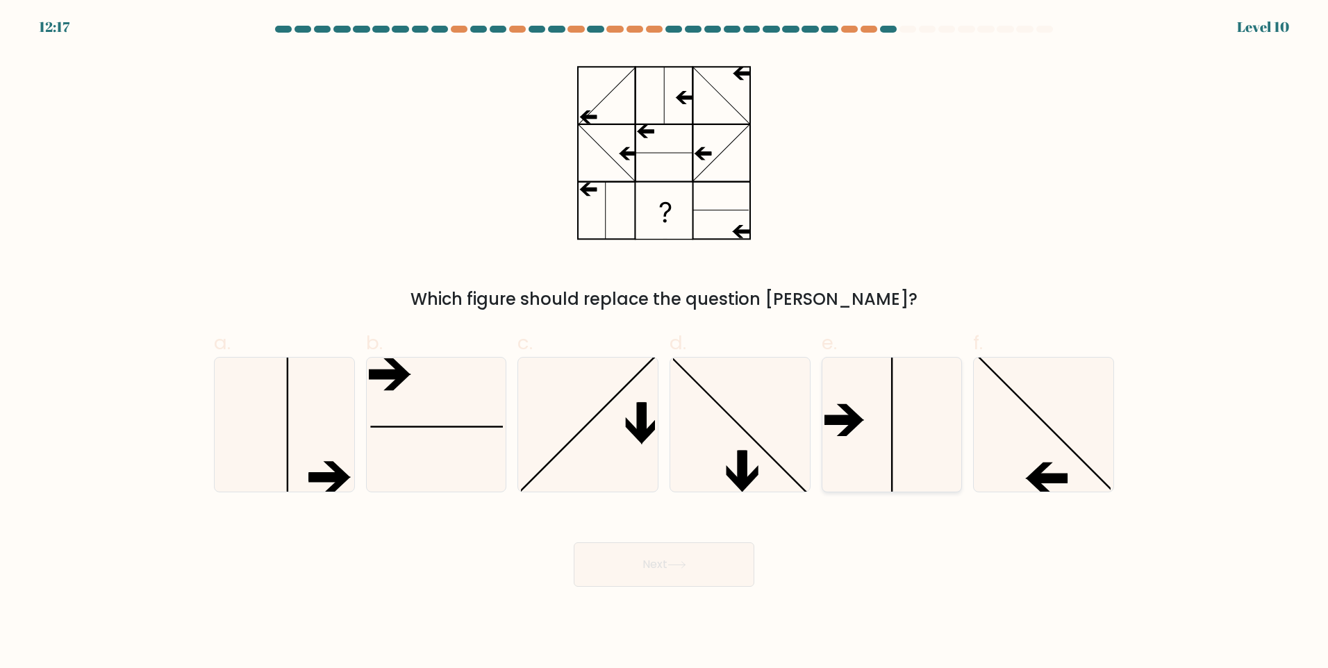
click at [841, 441] on icon at bounding box center [892, 425] width 134 height 134
click at [665, 343] on input "e." at bounding box center [664, 338] width 1 height 9
radio input "true"
click at [715, 559] on button "Next" at bounding box center [664, 565] width 181 height 44
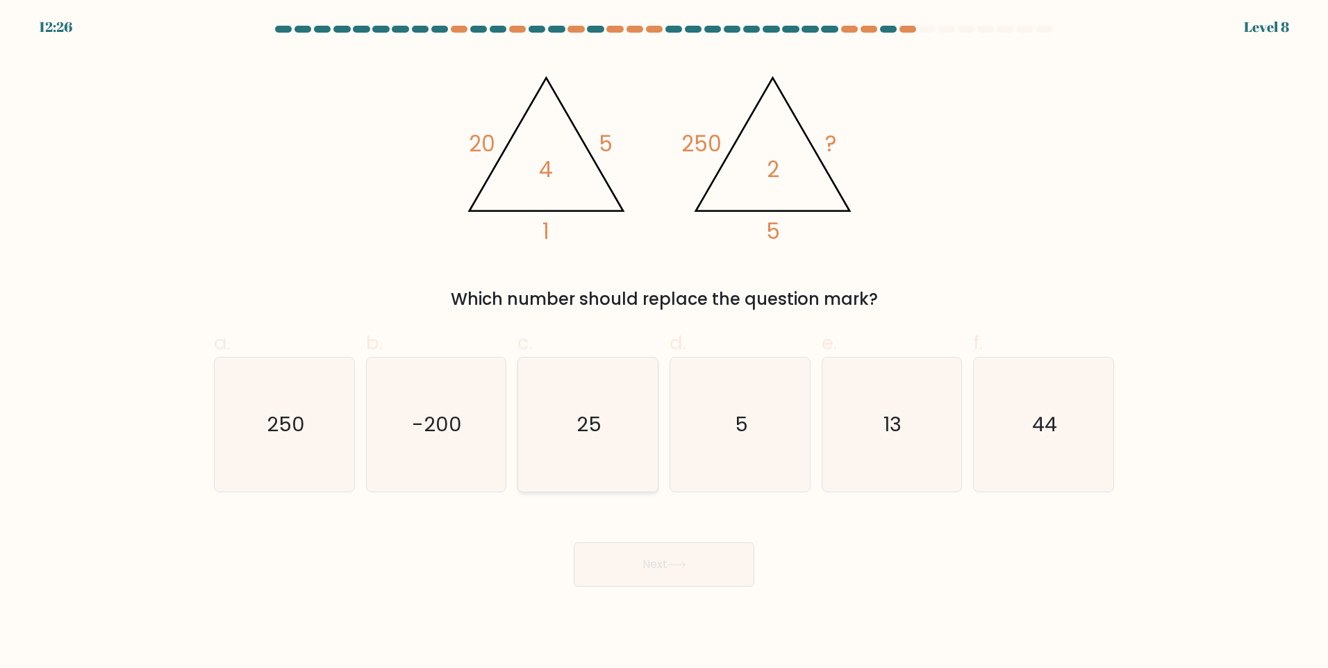
click at [604, 432] on icon "25" at bounding box center [588, 425] width 134 height 134
click at [664, 343] on input "c. 25" at bounding box center [664, 338] width 1 height 9
radio input "true"
click at [720, 573] on button "Next" at bounding box center [664, 565] width 181 height 44
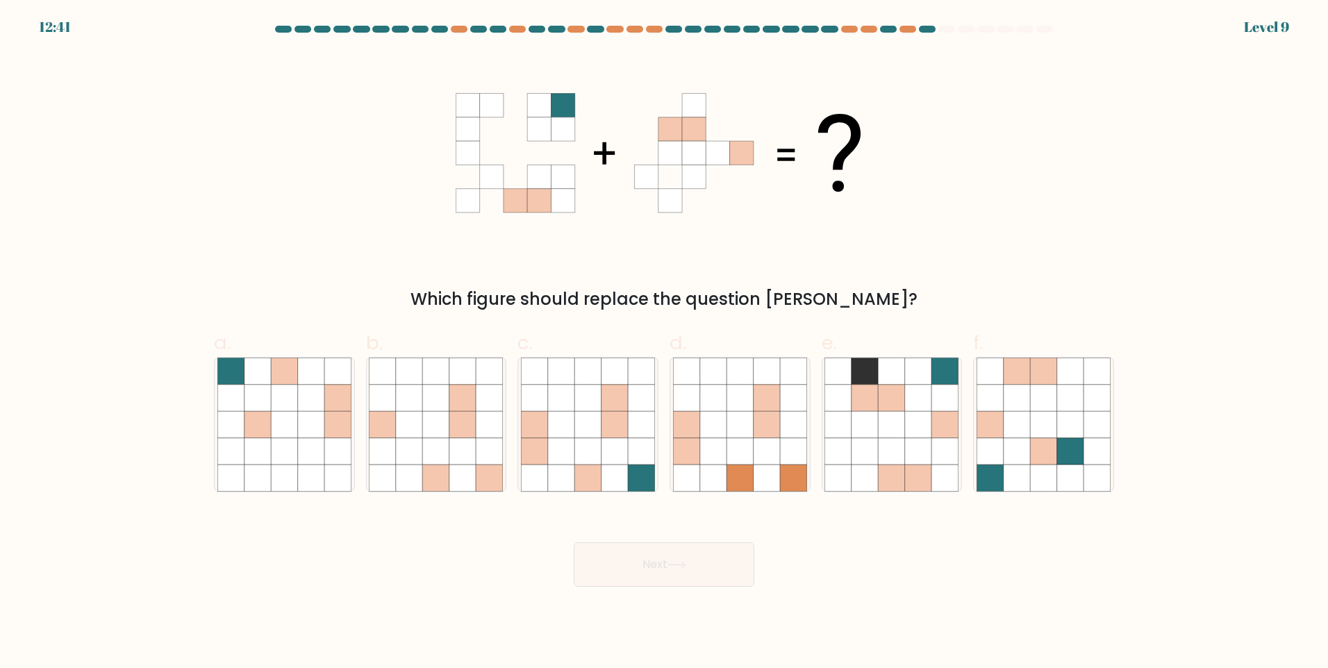
click at [509, 443] on div "b." at bounding box center [437, 411] width 152 height 164
click at [572, 434] on icon at bounding box center [561, 424] width 26 height 26
click at [664, 343] on input "c." at bounding box center [664, 338] width 1 height 9
radio input "true"
click at [712, 580] on button "Next" at bounding box center [664, 565] width 181 height 44
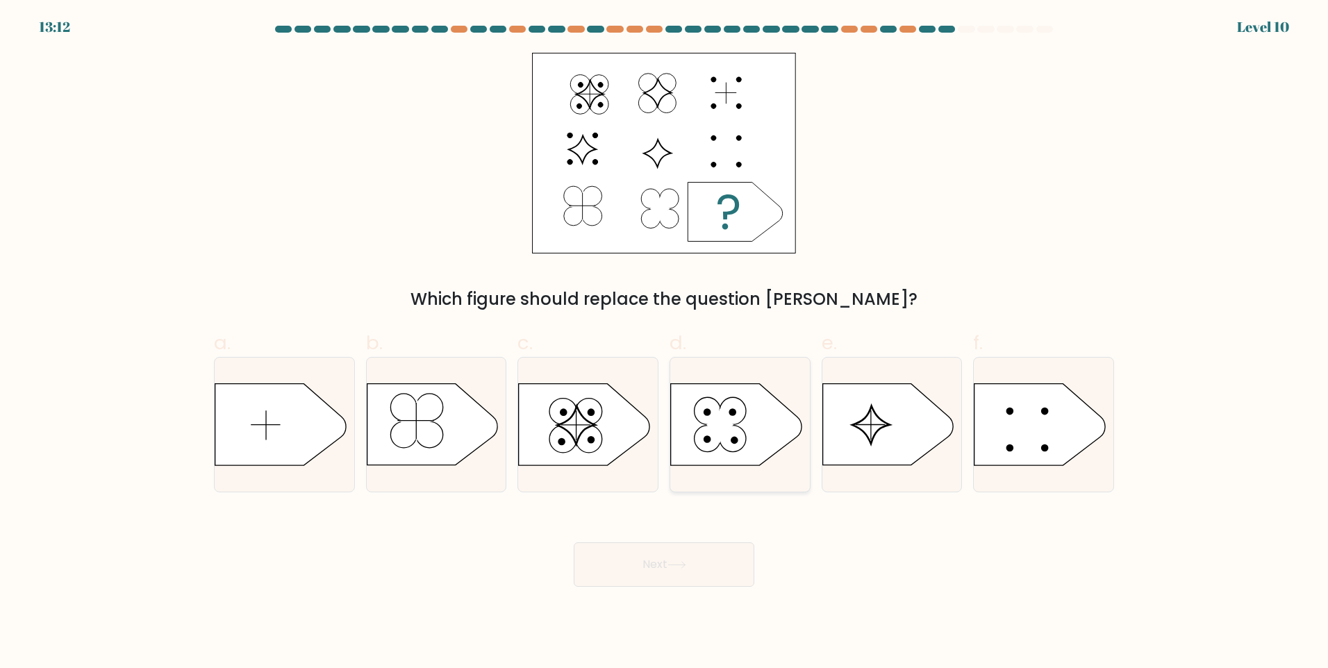
click at [732, 416] on icon at bounding box center [733, 410] width 26 height 27
click at [665, 343] on input "d." at bounding box center [664, 338] width 1 height 9
radio input "true"
click at [686, 549] on button "Next" at bounding box center [664, 565] width 181 height 44
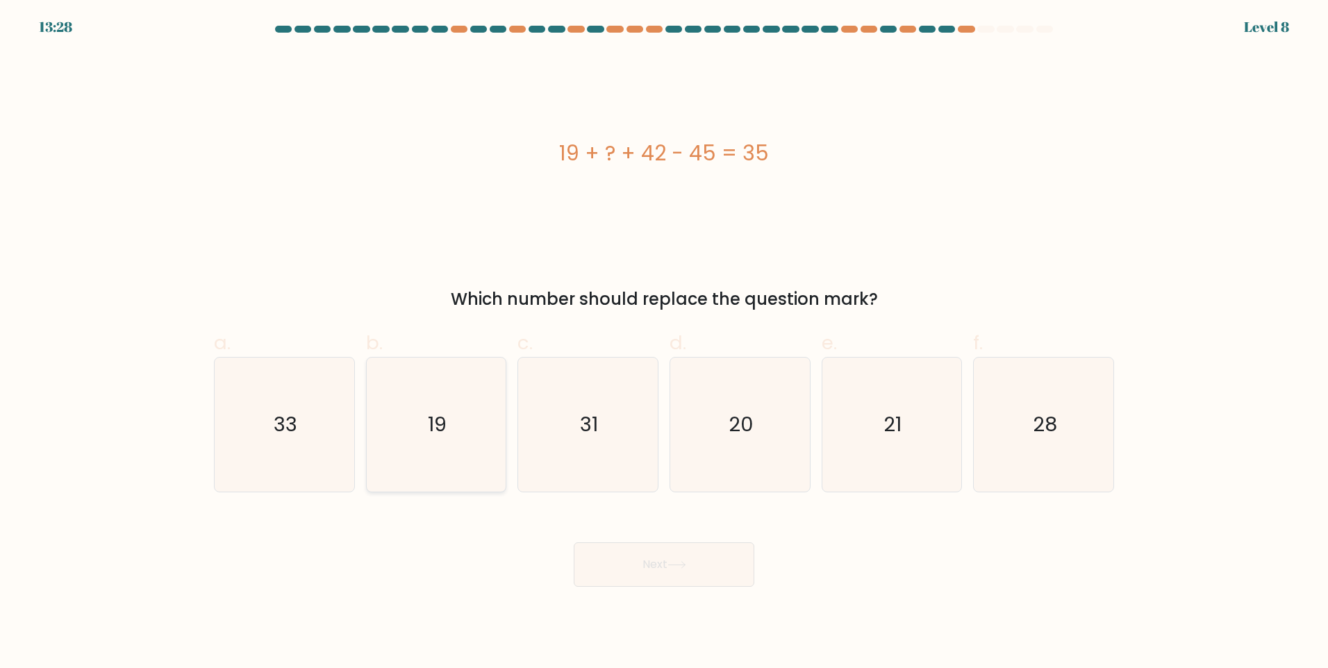
click at [440, 392] on icon "19" at bounding box center [436, 425] width 134 height 134
click at [664, 343] on input "b. 19" at bounding box center [664, 338] width 1 height 9
radio input "true"
click at [690, 546] on button "Next" at bounding box center [664, 565] width 181 height 44
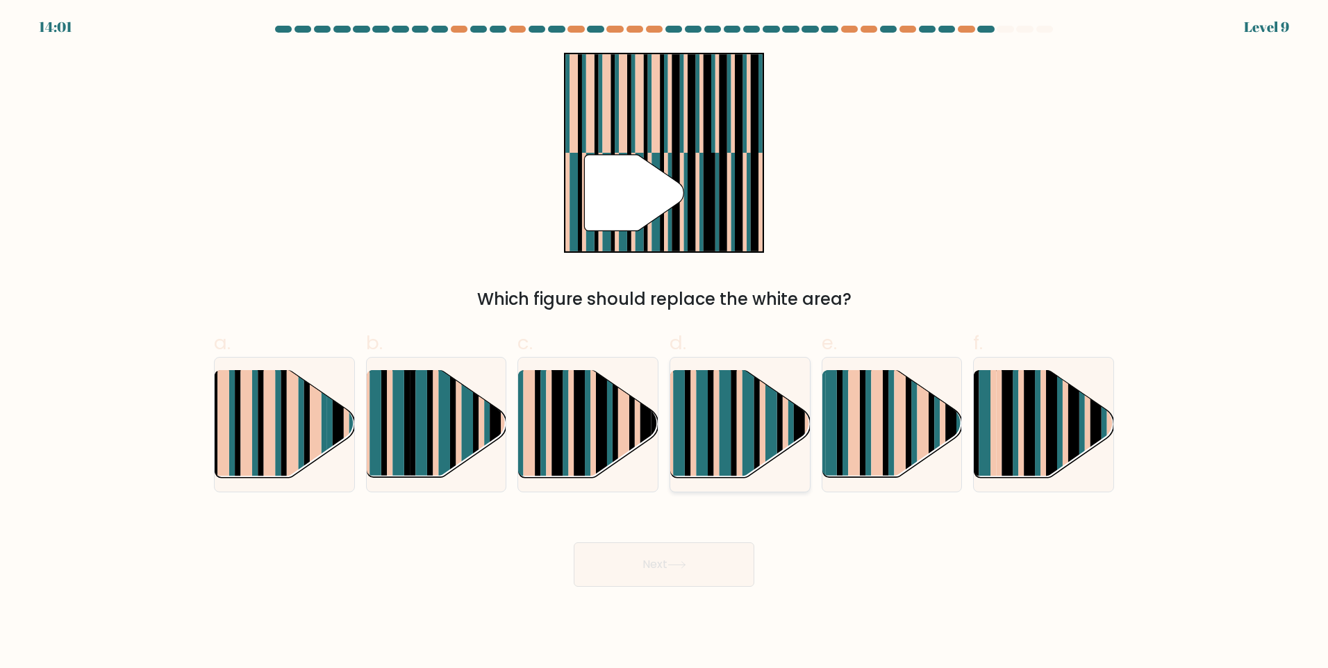
click at [716, 464] on rect at bounding box center [716, 437] width 6 height 138
click at [665, 343] on input "d." at bounding box center [664, 338] width 1 height 9
radio input "true"
click at [718, 552] on button "Next" at bounding box center [664, 565] width 181 height 44
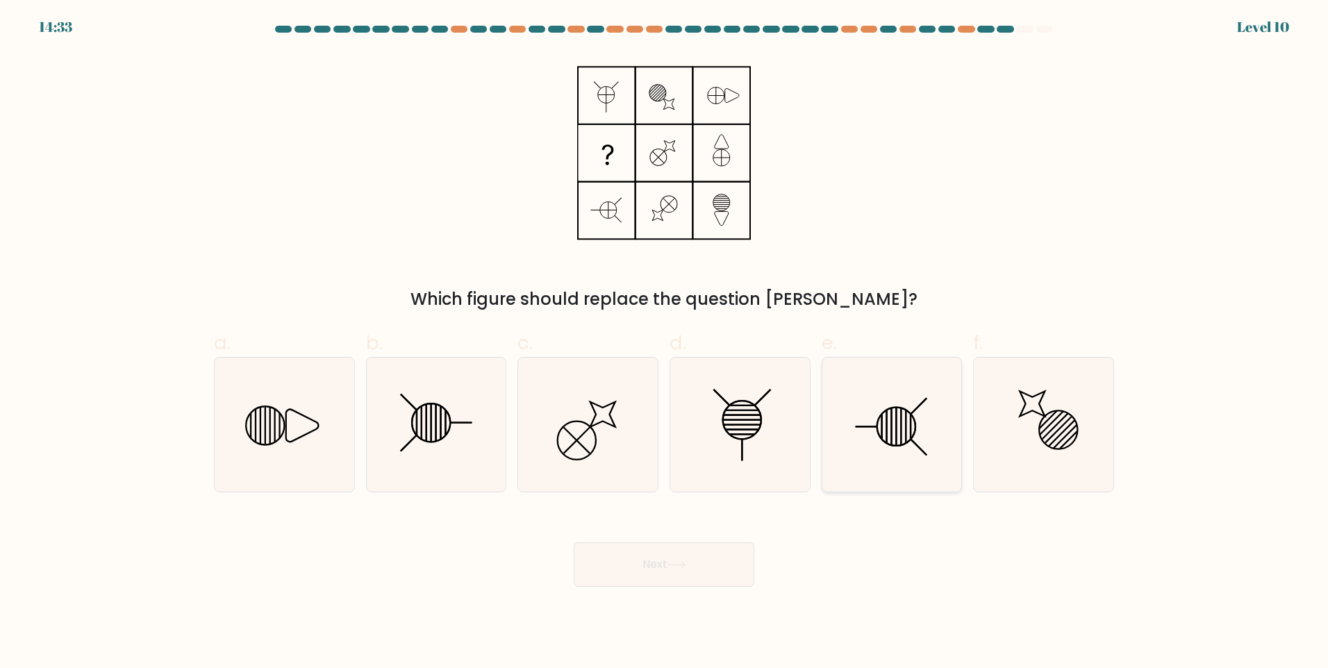
click at [884, 449] on icon at bounding box center [892, 425] width 134 height 134
click at [665, 343] on input "e." at bounding box center [664, 338] width 1 height 9
radio input "true"
click at [741, 424] on icon at bounding box center [740, 425] width 134 height 134
click at [665, 343] on input "d." at bounding box center [664, 338] width 1 height 9
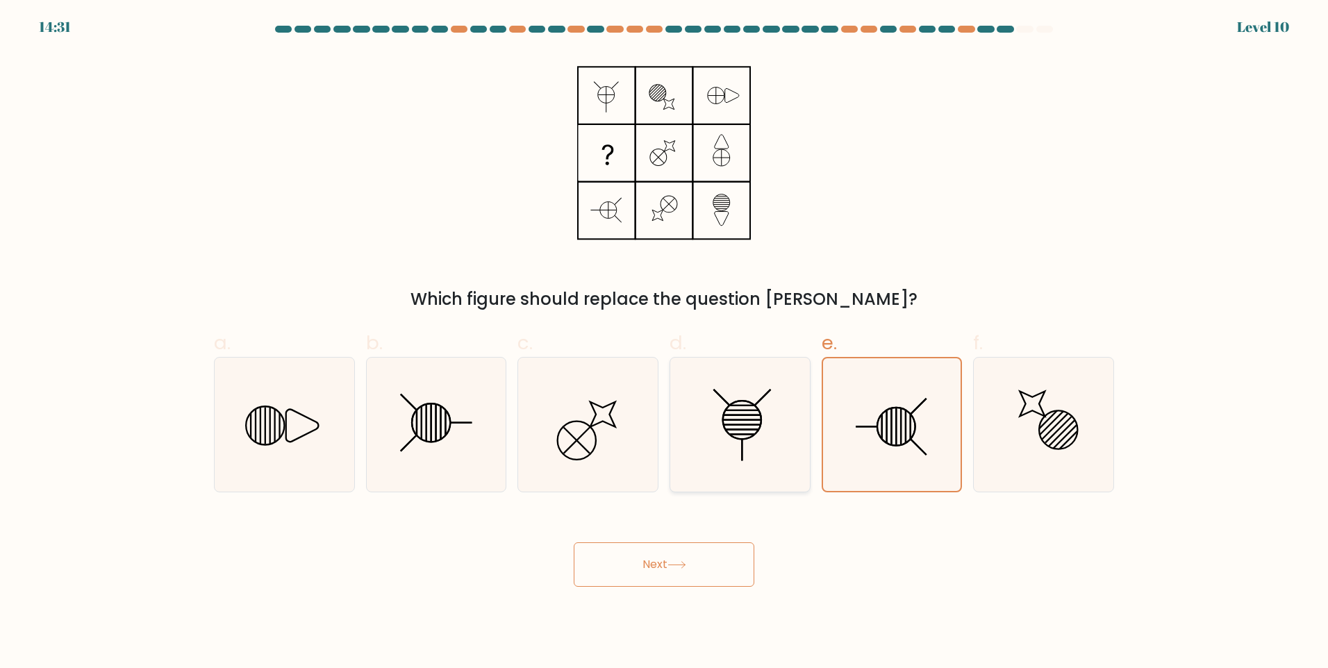
radio input "true"
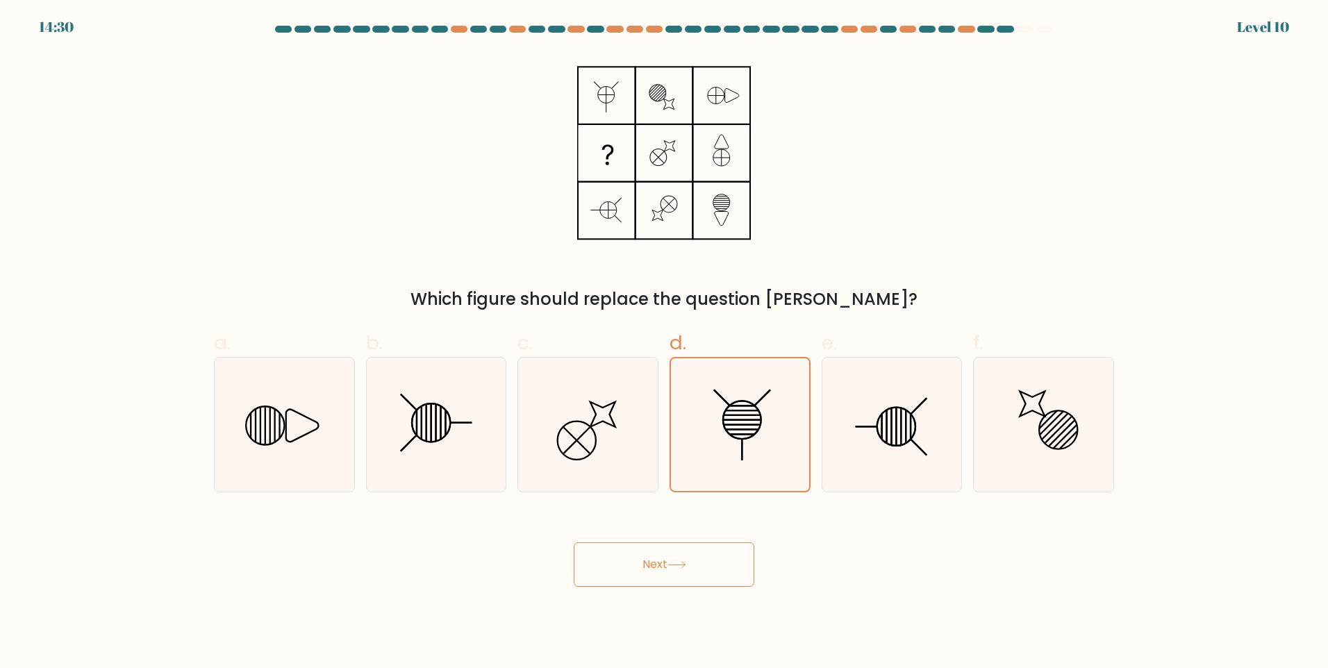
click at [663, 560] on button "Next" at bounding box center [664, 565] width 181 height 44
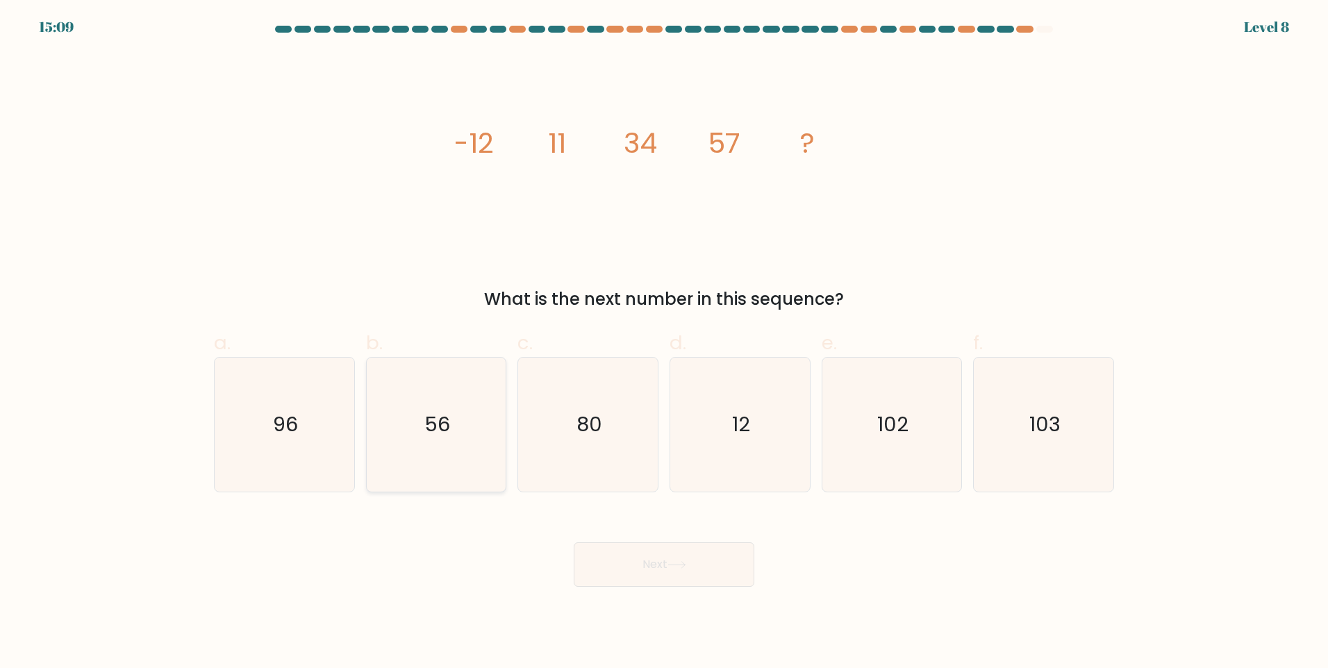
click at [499, 459] on icon "56" at bounding box center [436, 425] width 134 height 134
click at [664, 343] on input "b. 56" at bounding box center [664, 338] width 1 height 9
radio input "true"
click at [696, 595] on body "15:09 Level 8" at bounding box center [664, 334] width 1328 height 668
click at [686, 565] on icon at bounding box center [677, 565] width 19 height 8
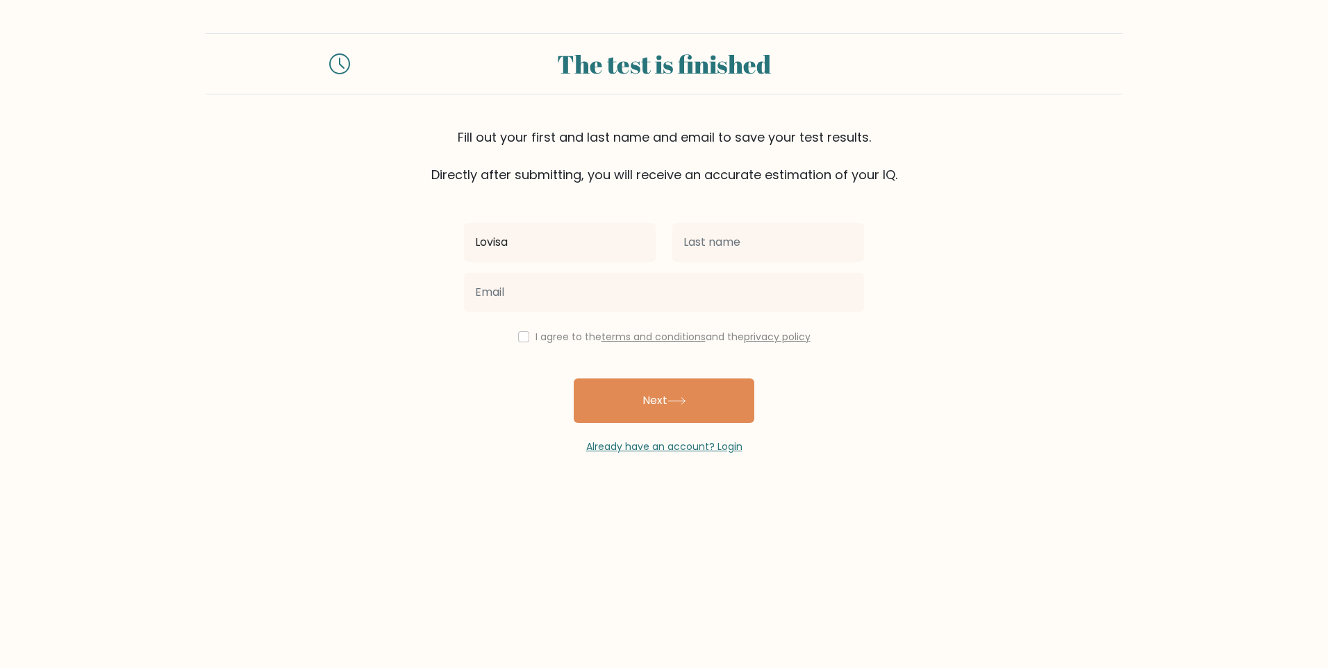
type input "Lovisa"
type input "Ekholm"
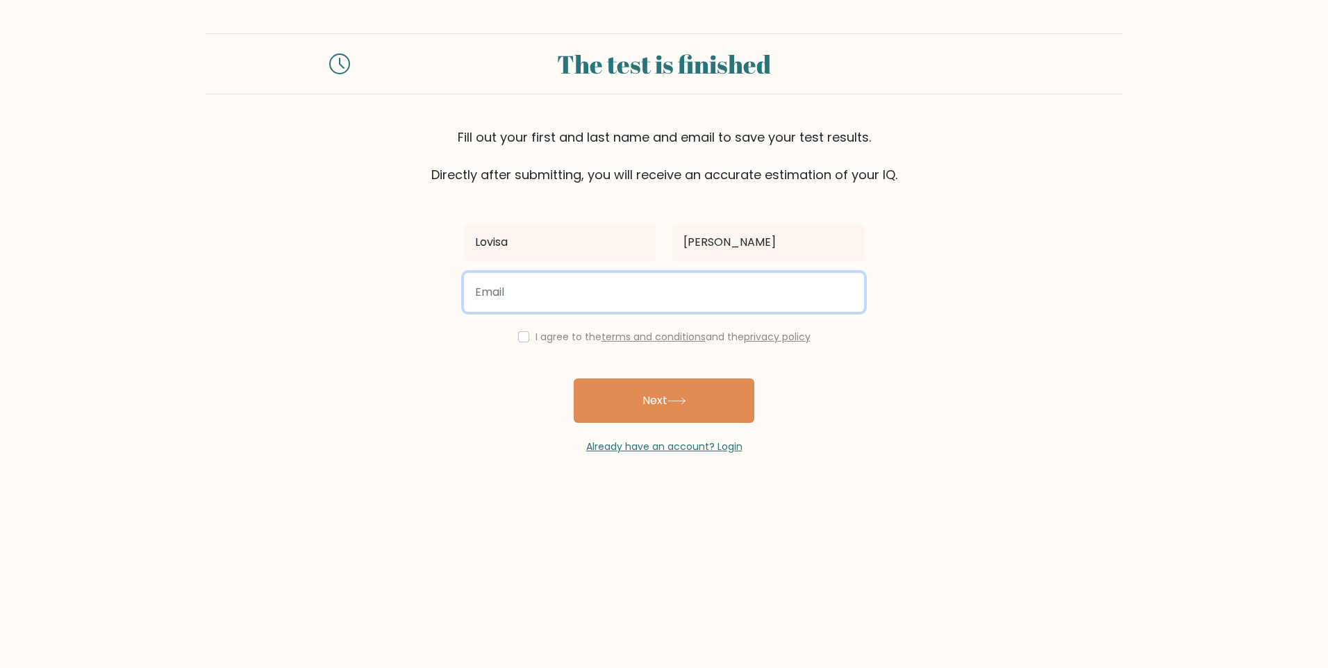
click at [698, 281] on input "email" at bounding box center [664, 292] width 400 height 39
type input "lovisa.ekholm04@gmail.com"
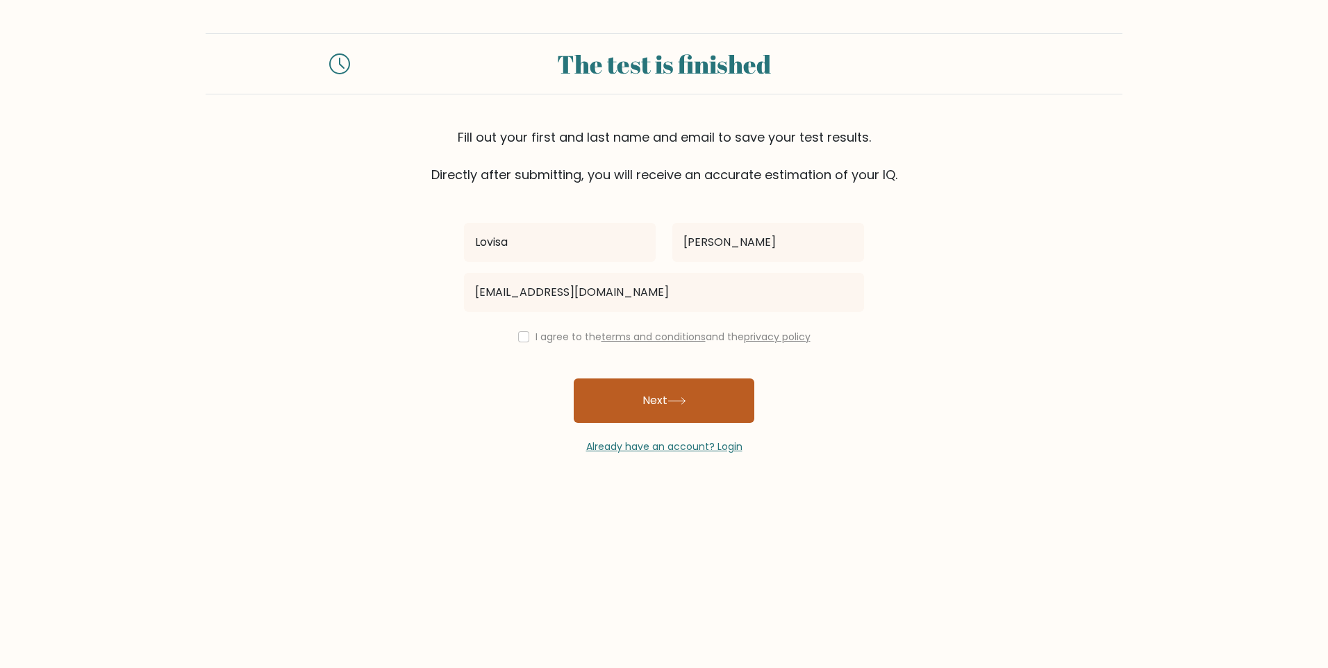
click at [686, 397] on icon at bounding box center [677, 401] width 19 height 8
click at [524, 338] on input "checkbox" at bounding box center [523, 336] width 11 height 11
checkbox input "true"
click at [681, 404] on icon at bounding box center [677, 401] width 19 height 8
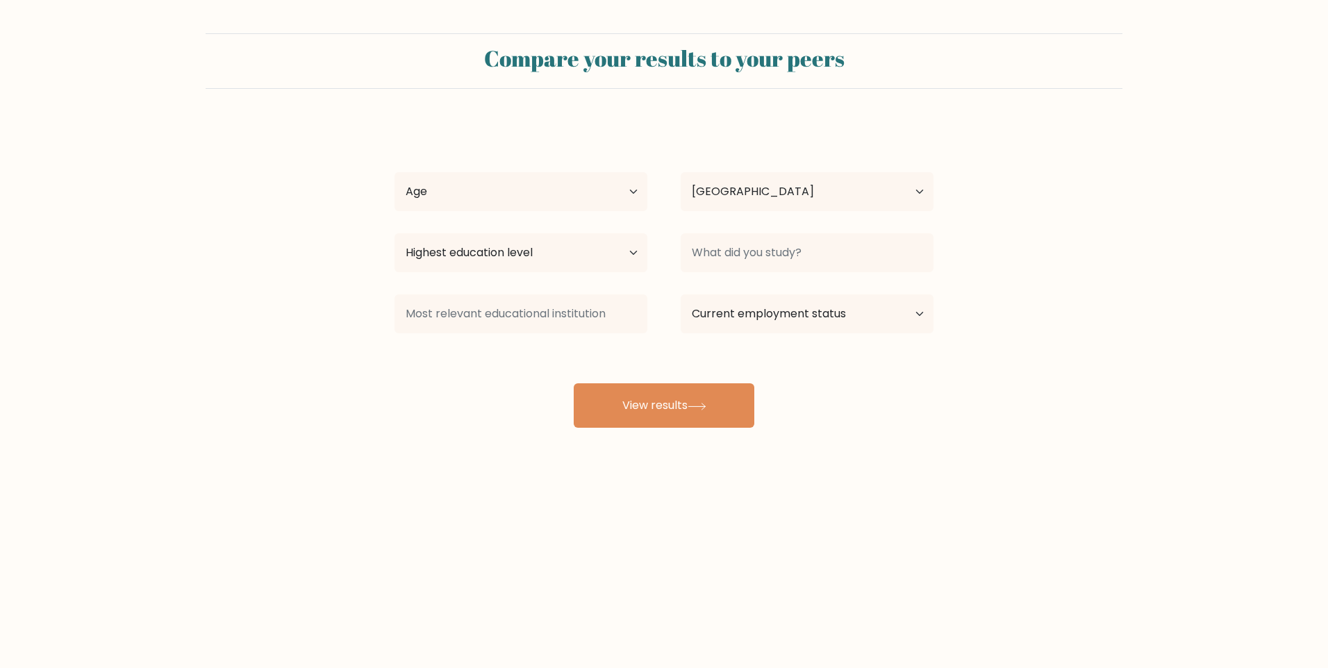
select select "SE"
click at [616, 176] on select "Age Under [DEMOGRAPHIC_DATA] [DEMOGRAPHIC_DATA] [DEMOGRAPHIC_DATA] [DEMOGRAPHIC…" at bounding box center [521, 191] width 253 height 39
select select "18_24"
click at [395, 172] on select "Age Under [DEMOGRAPHIC_DATA] [DEMOGRAPHIC_DATA] [DEMOGRAPHIC_DATA] [DEMOGRAPHIC…" at bounding box center [521, 191] width 253 height 39
click at [601, 257] on select "Highest education level No schooling Primary Lower Secondary Upper Secondary Oc…" at bounding box center [521, 252] width 253 height 39
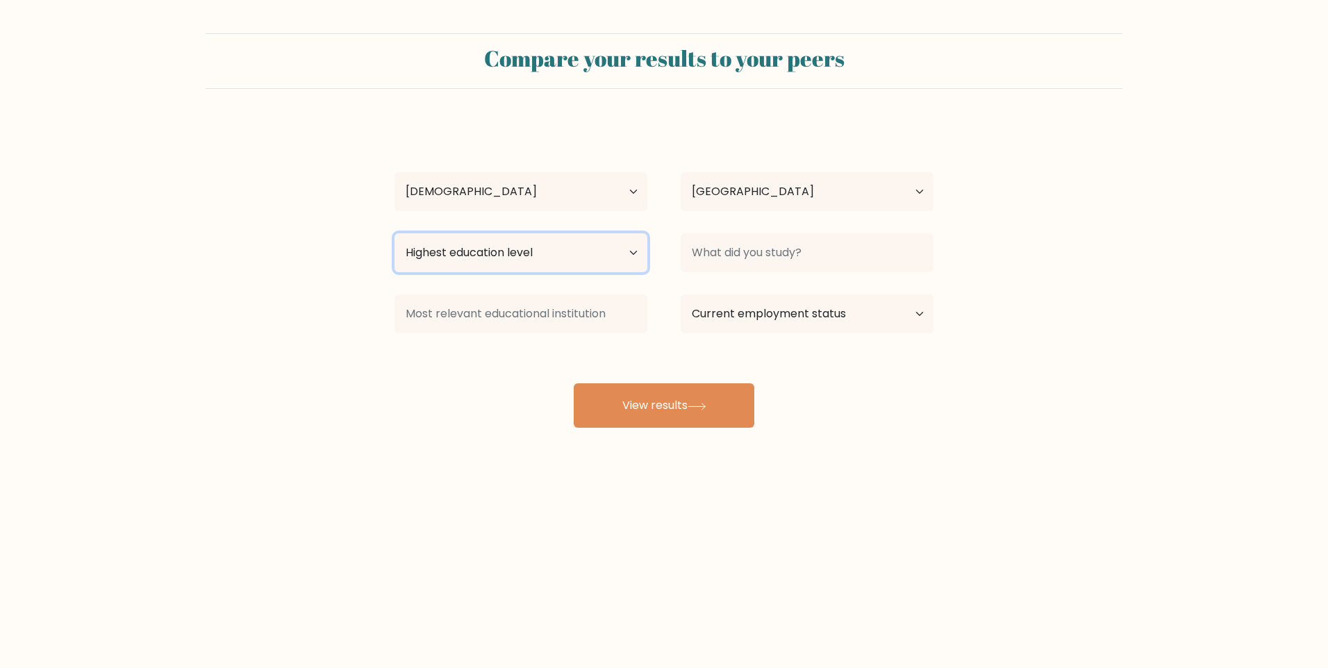
select select "upper_secondary"
click at [395, 233] on select "Highest education level No schooling Primary Lower Secondary Upper Secondary Oc…" at bounding box center [521, 252] width 253 height 39
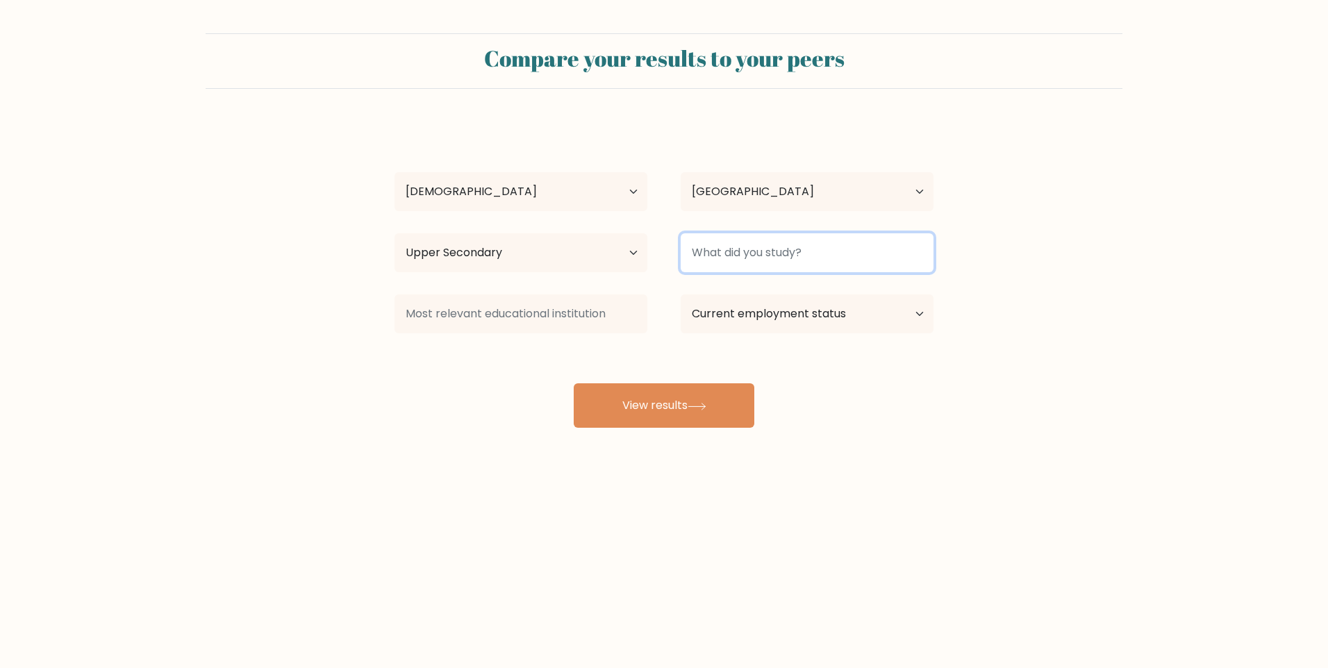
click at [805, 259] on input at bounding box center [807, 252] width 253 height 39
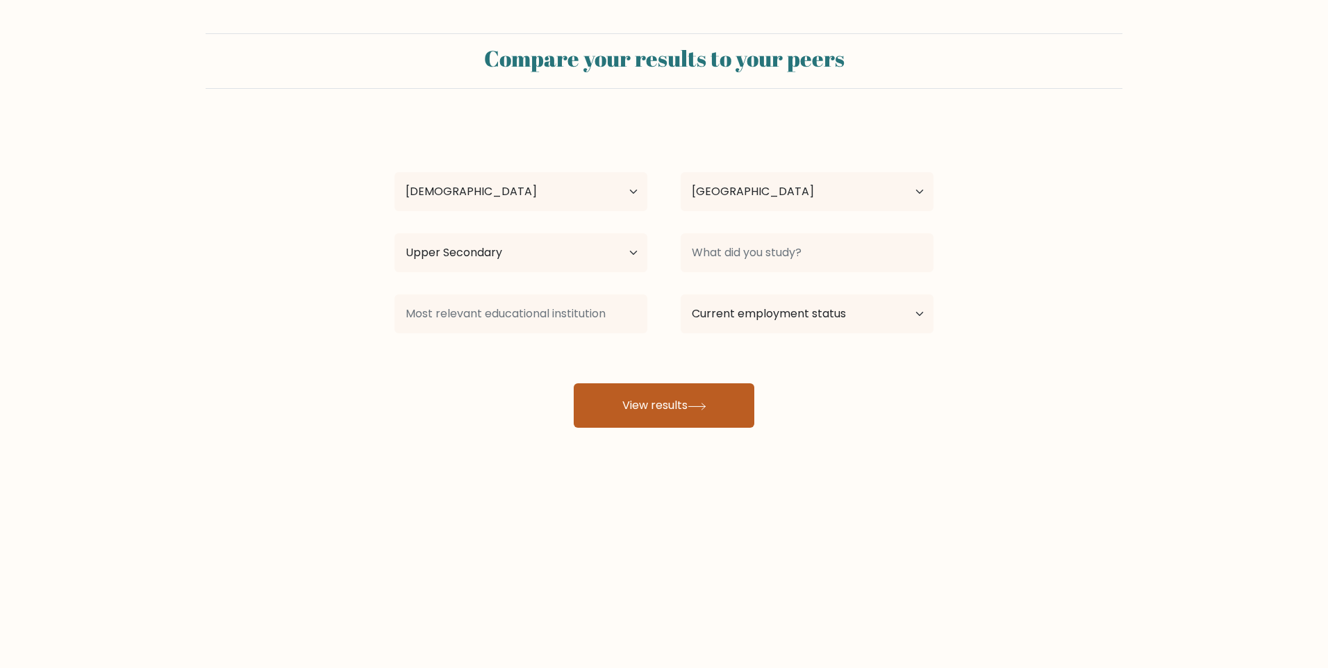
click at [697, 414] on button "View results" at bounding box center [664, 405] width 181 height 44
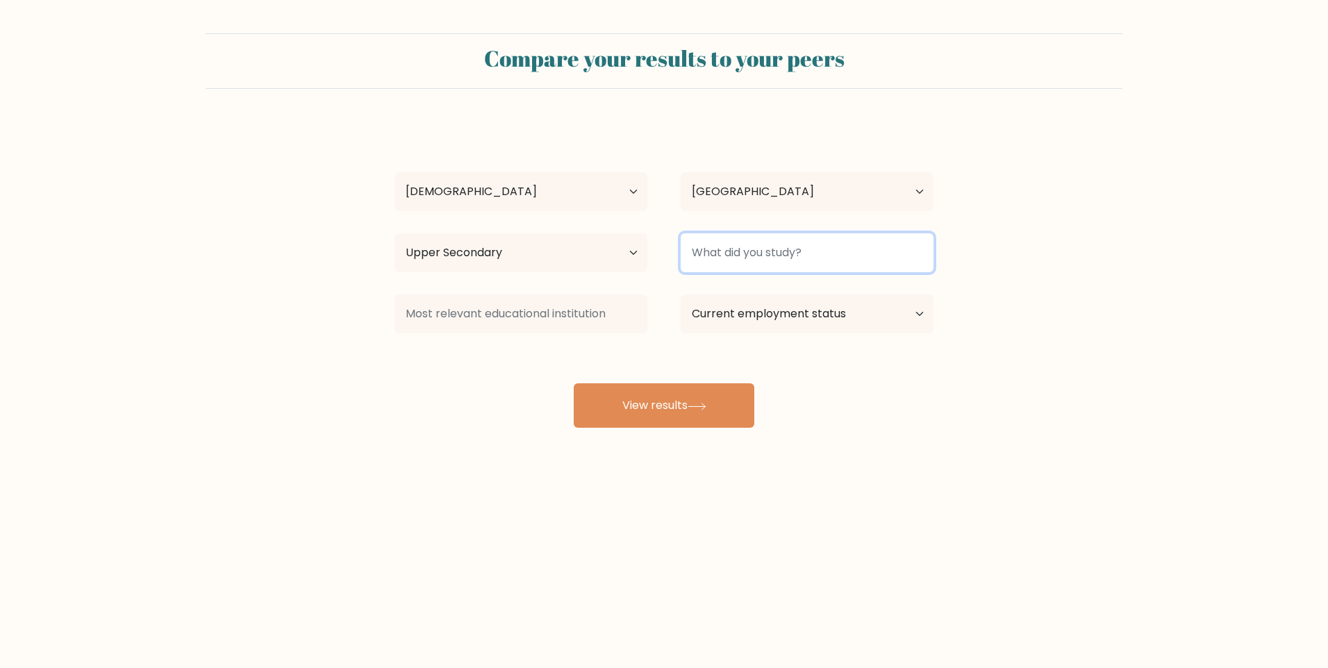
click at [832, 257] on input at bounding box center [807, 252] width 253 height 39
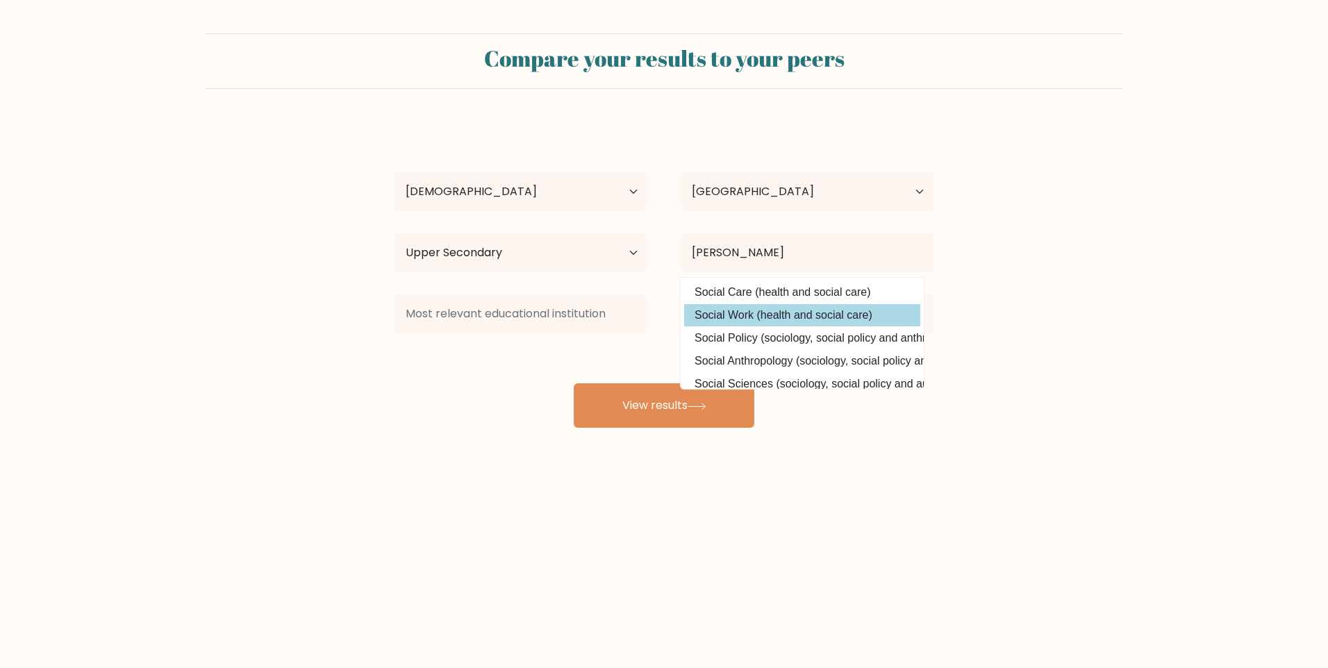
click at [795, 320] on option "Social Work (health and social care)" at bounding box center [802, 315] width 236 height 22
type input "Social Work"
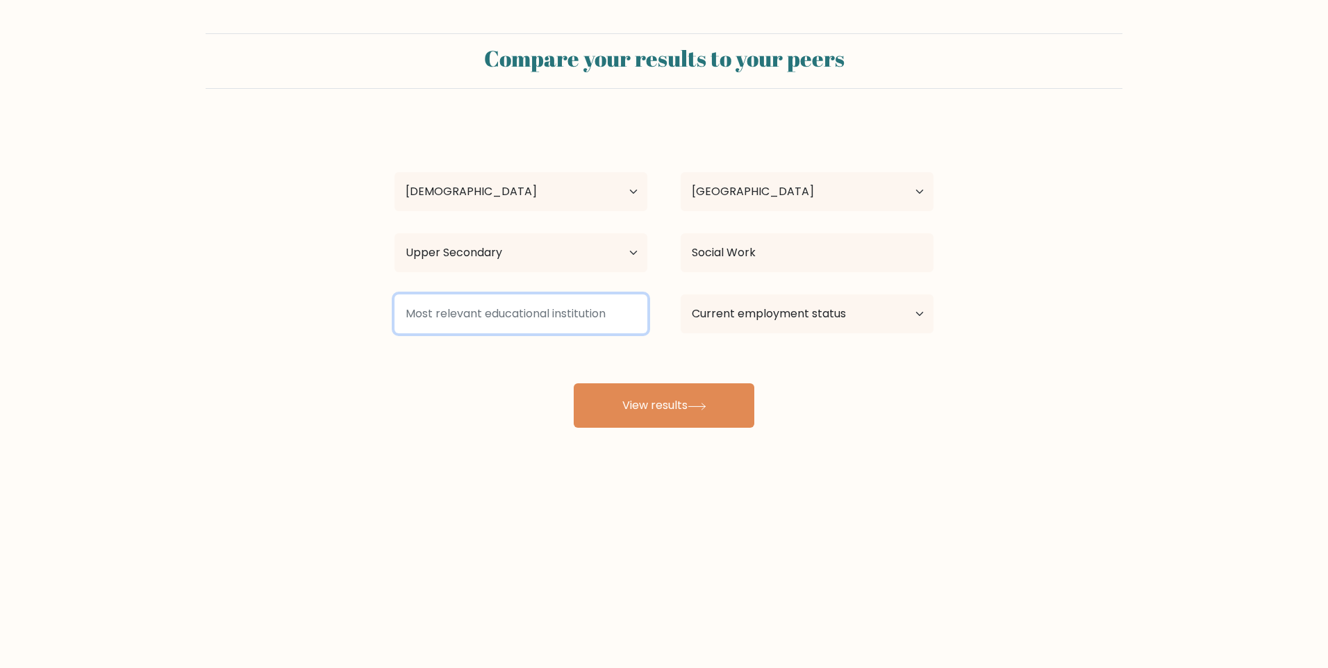
click at [560, 314] on input at bounding box center [521, 314] width 253 height 39
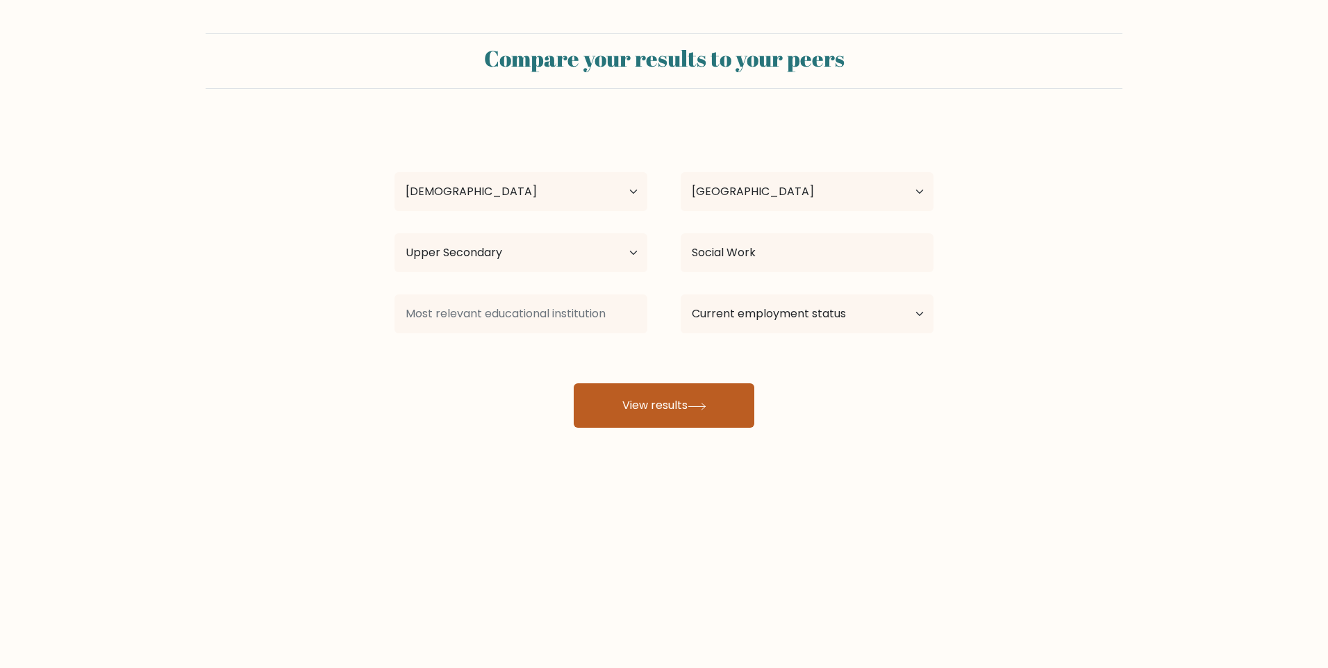
click at [668, 420] on button "View results" at bounding box center [664, 405] width 181 height 44
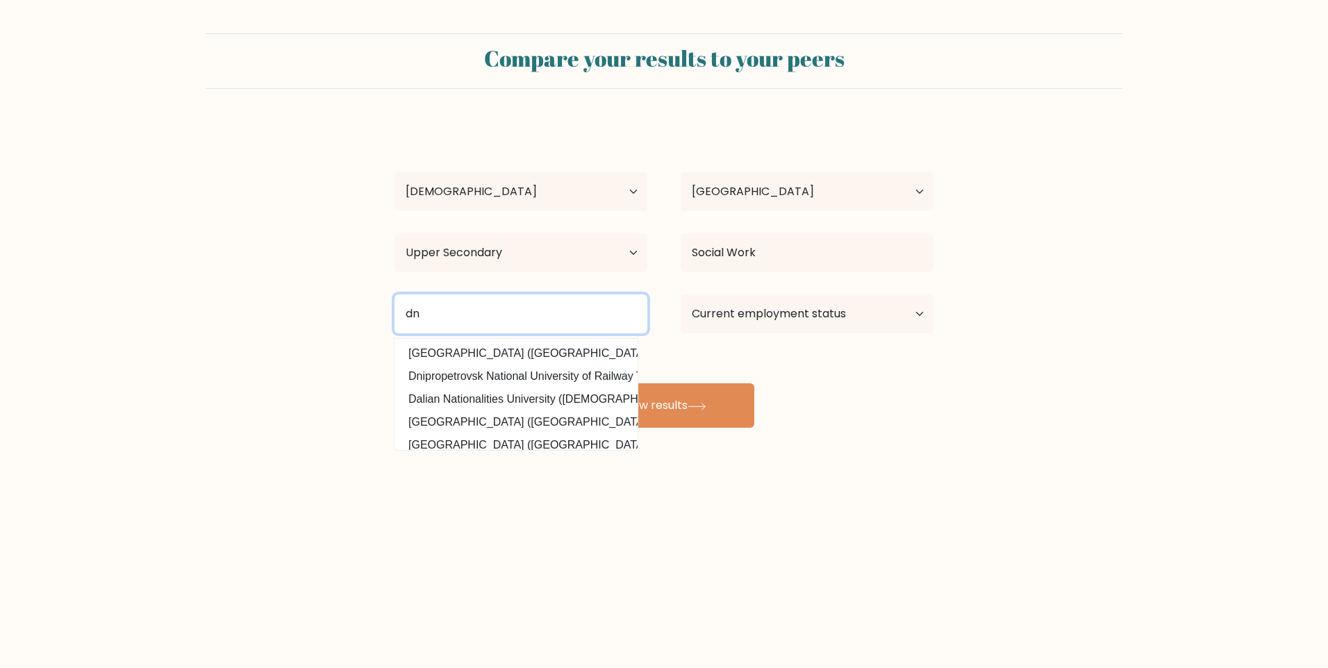
type input "d"
type input "j"
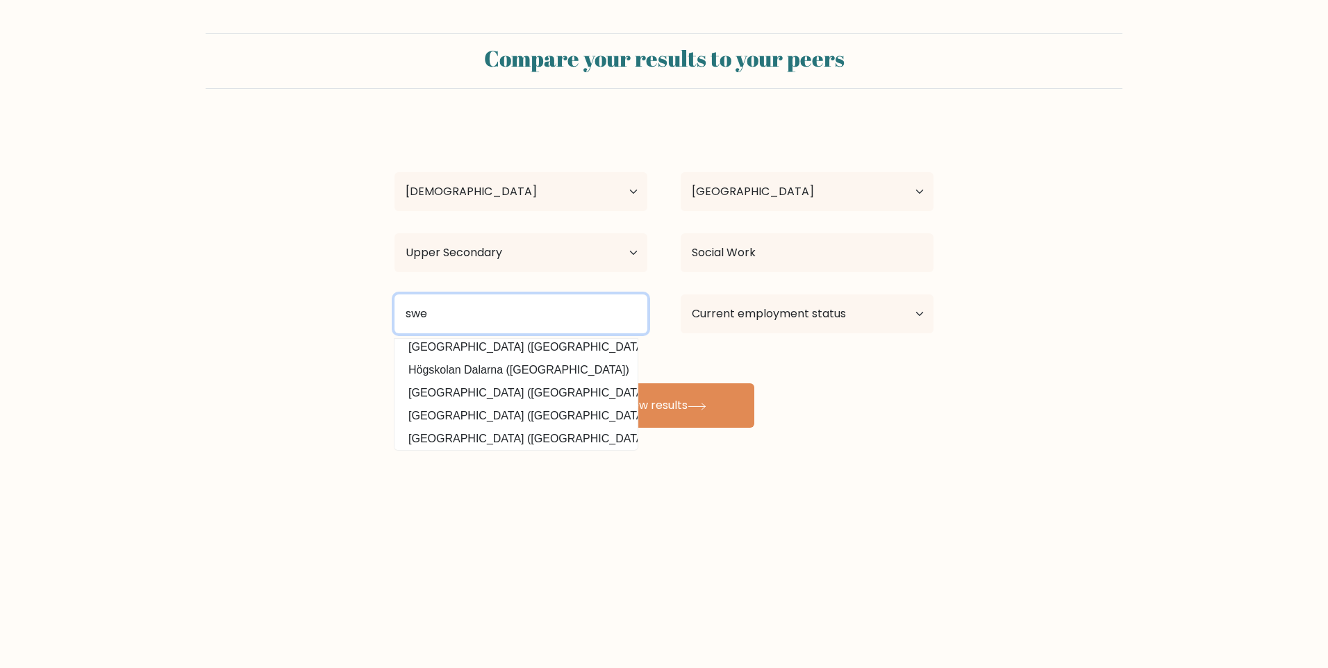
scroll to position [125, 0]
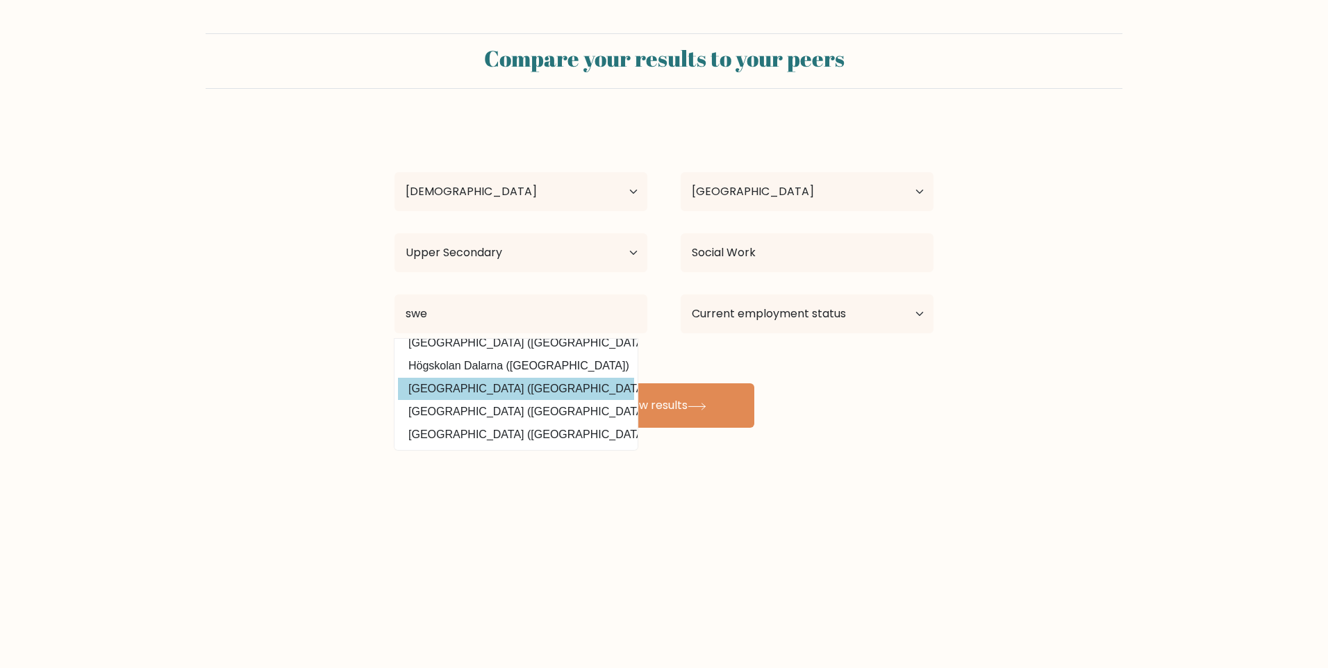
click at [525, 386] on option "Högskolan i Borås (Sweden)" at bounding box center [516, 389] width 236 height 22
type input "[GEOGRAPHIC_DATA]"
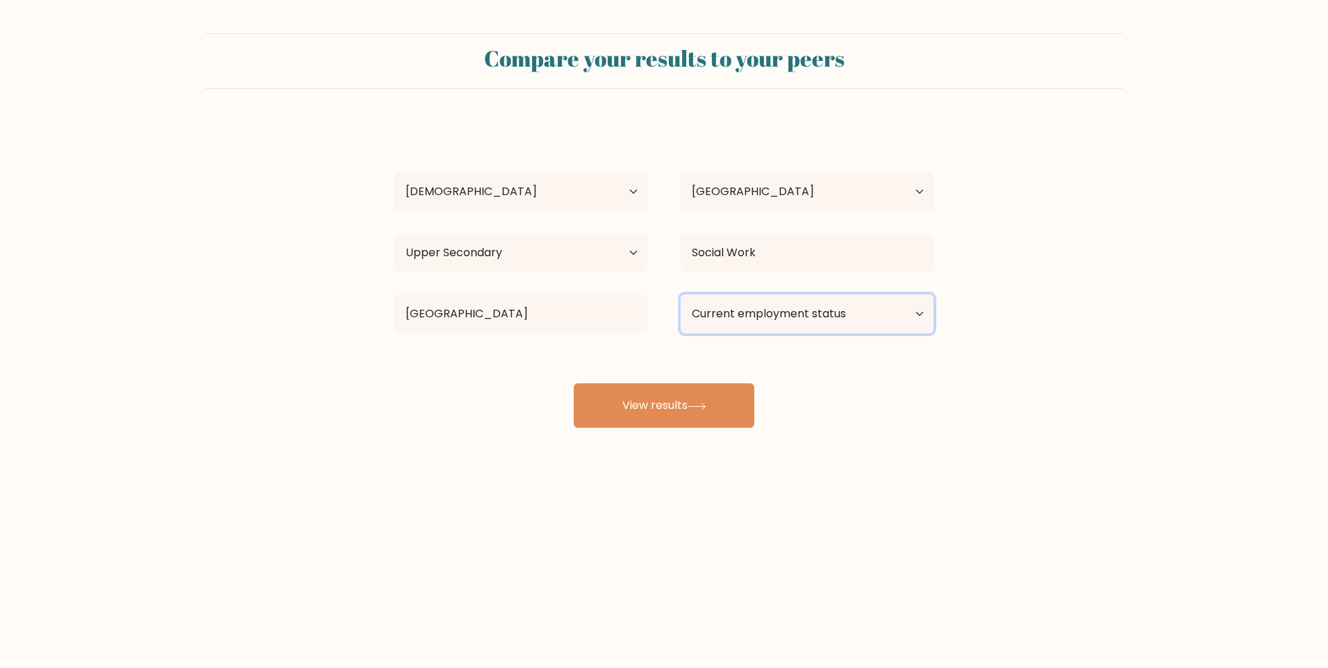
click at [777, 311] on select "Current employment status Employed Student Retired Other / prefer not to answer" at bounding box center [807, 314] width 253 height 39
select select "student"
click at [681, 295] on select "Current employment status Employed Student Retired Other / prefer not to answer" at bounding box center [807, 314] width 253 height 39
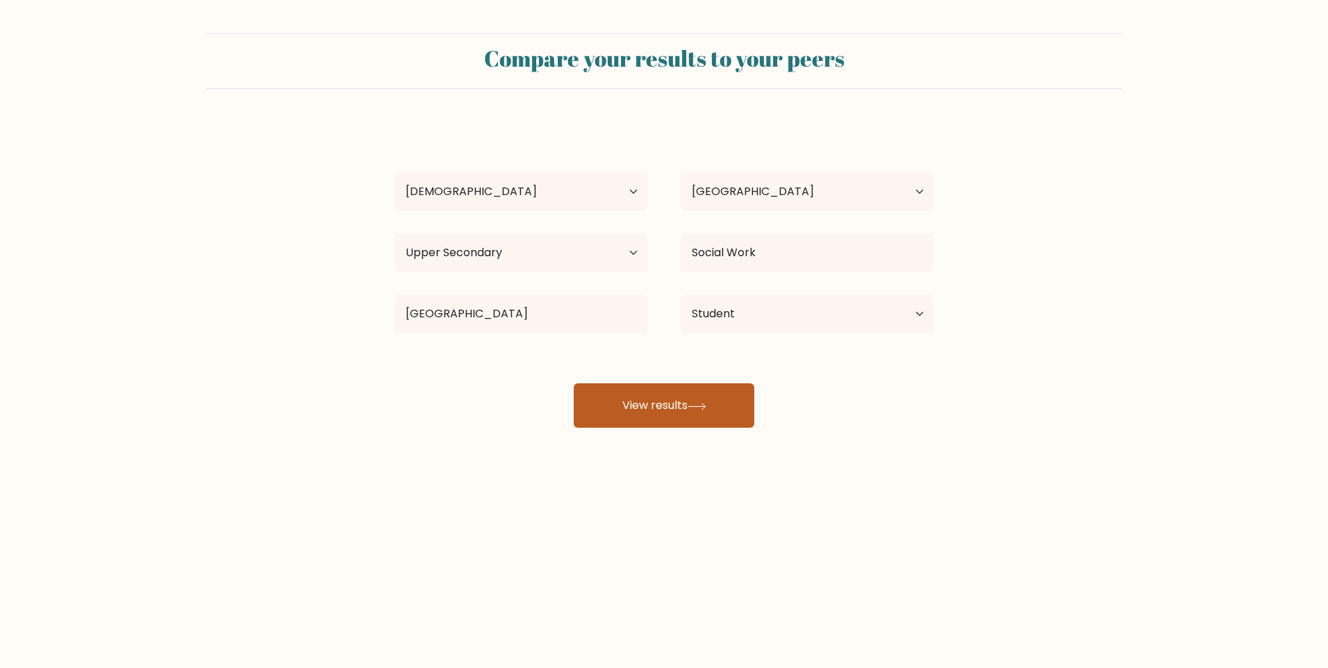
click at [683, 402] on button "View results" at bounding box center [664, 405] width 181 height 44
